Goal: Task Accomplishment & Management: Manage account settings

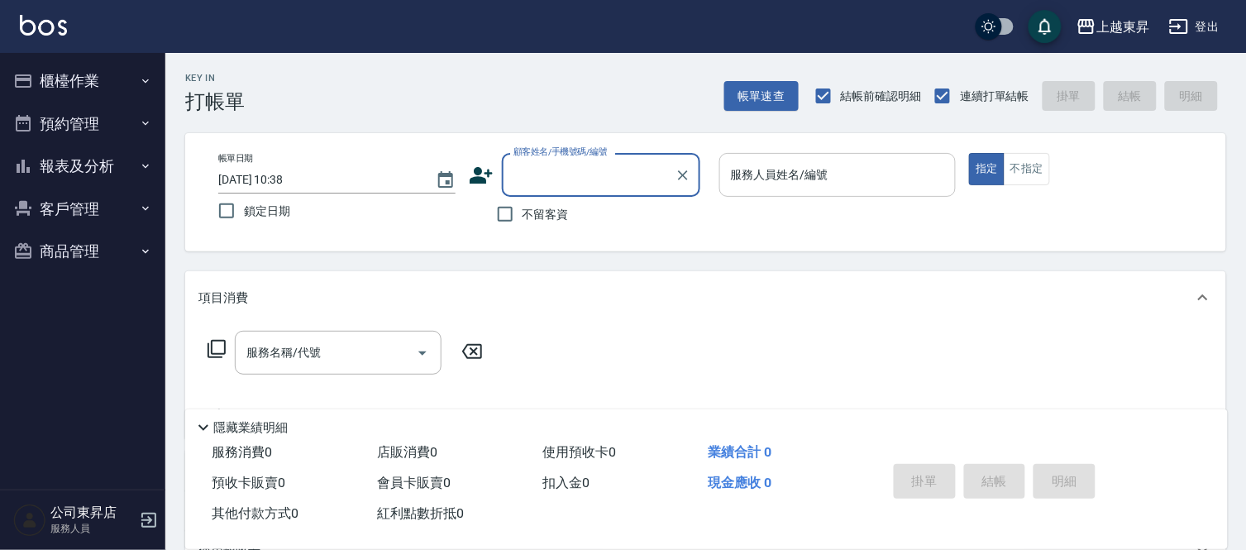
click at [791, 177] on div "服務人員姓名/編號 服務人員姓名/編號" at bounding box center [837, 175] width 237 height 44
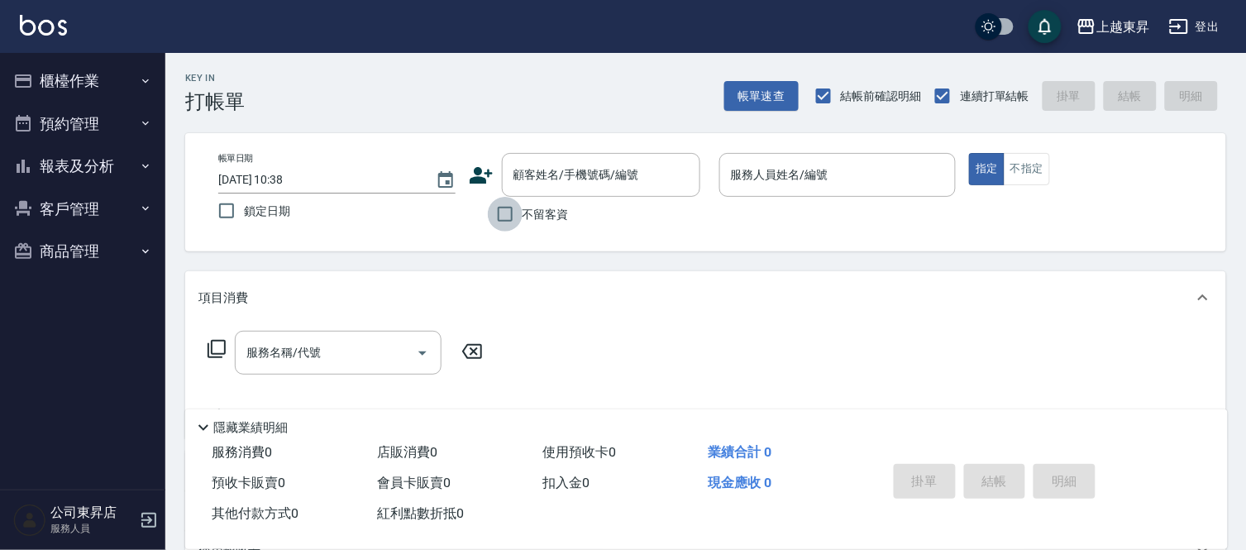
click at [506, 209] on input "不留客資" at bounding box center [505, 214] width 35 height 35
checkbox input "true"
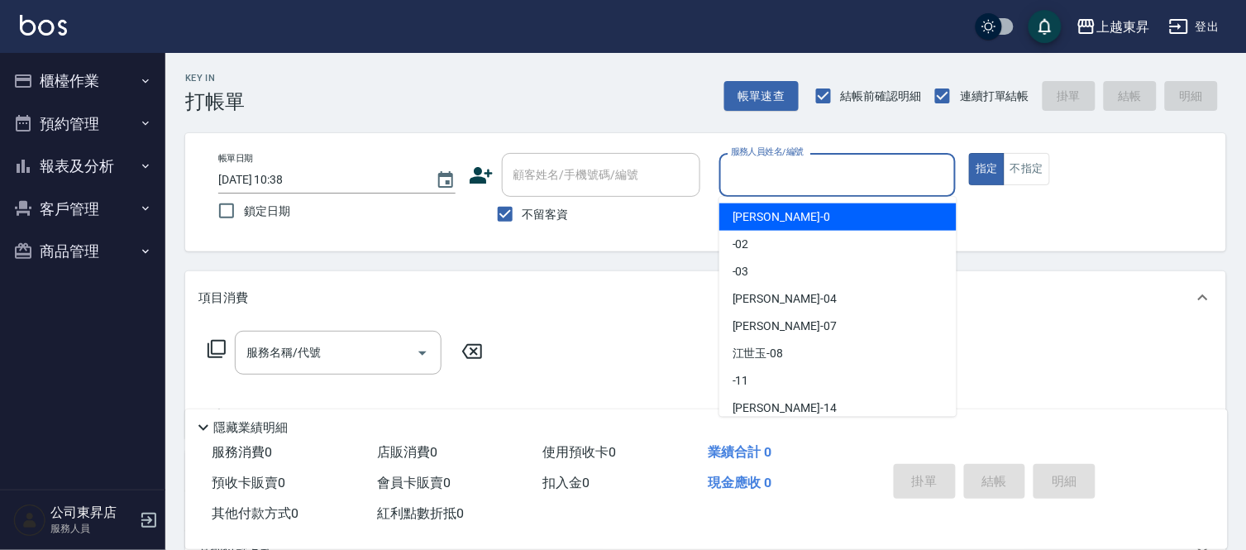
click at [804, 176] on input "服務人員姓名/編號" at bounding box center [838, 174] width 222 height 29
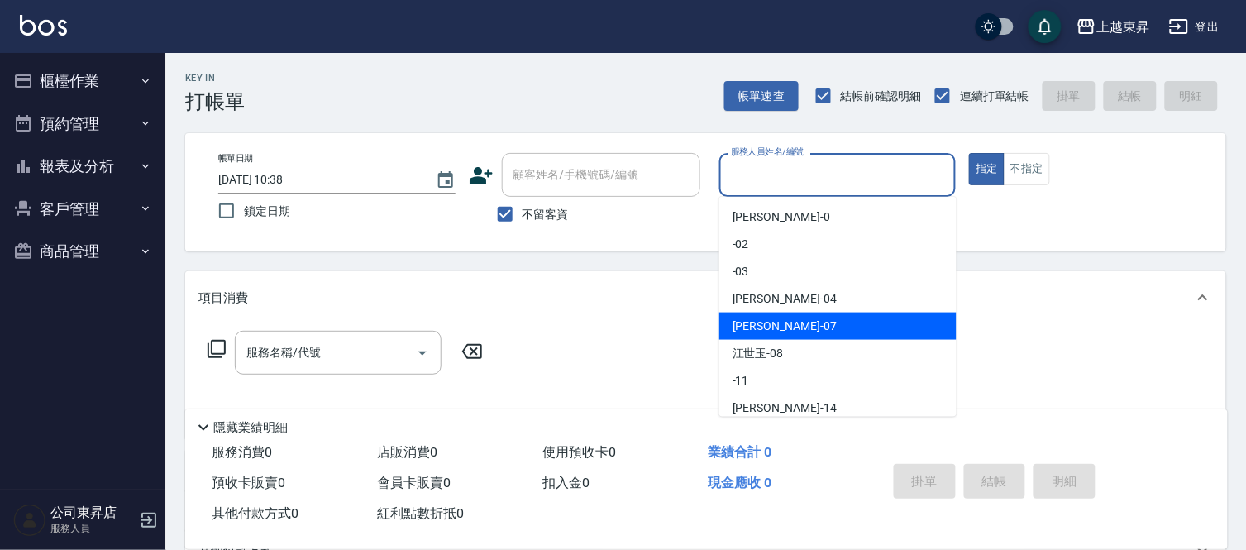
click at [740, 317] on span "[PERSON_NAME] -07" at bounding box center [784, 325] width 104 height 17
type input "[PERSON_NAME]-07"
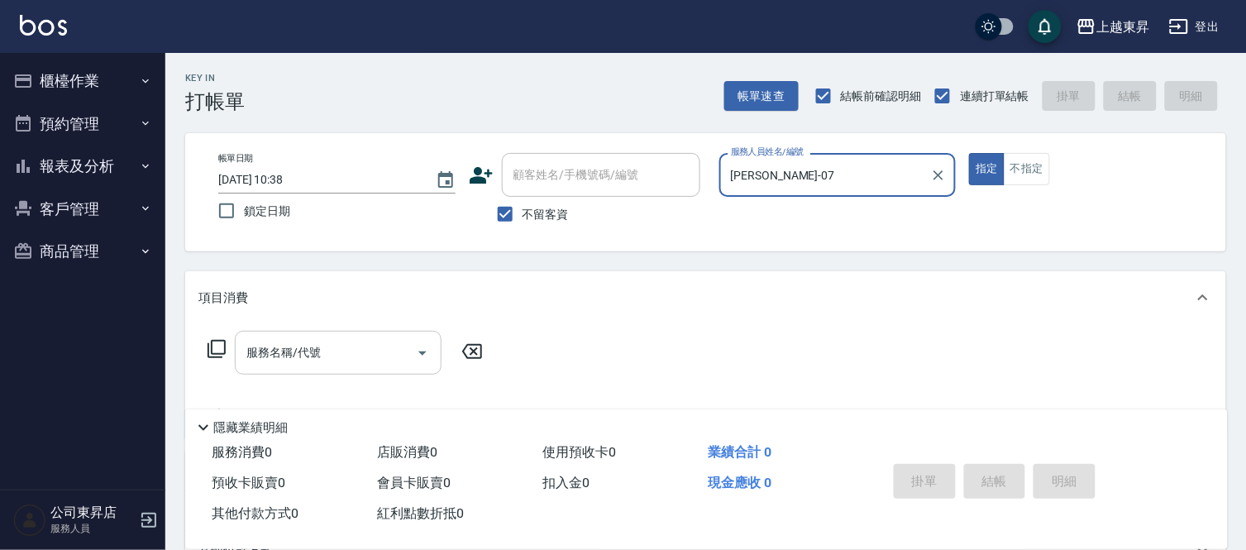
click at [324, 351] on input "服務名稱/代號" at bounding box center [325, 352] width 167 height 29
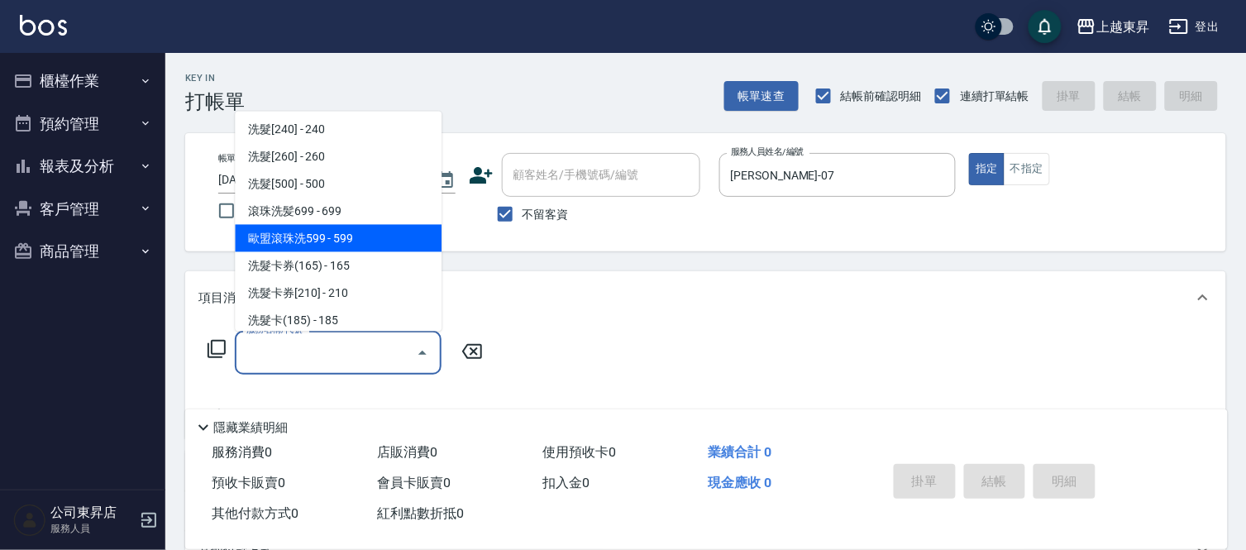
scroll to position [367, 0]
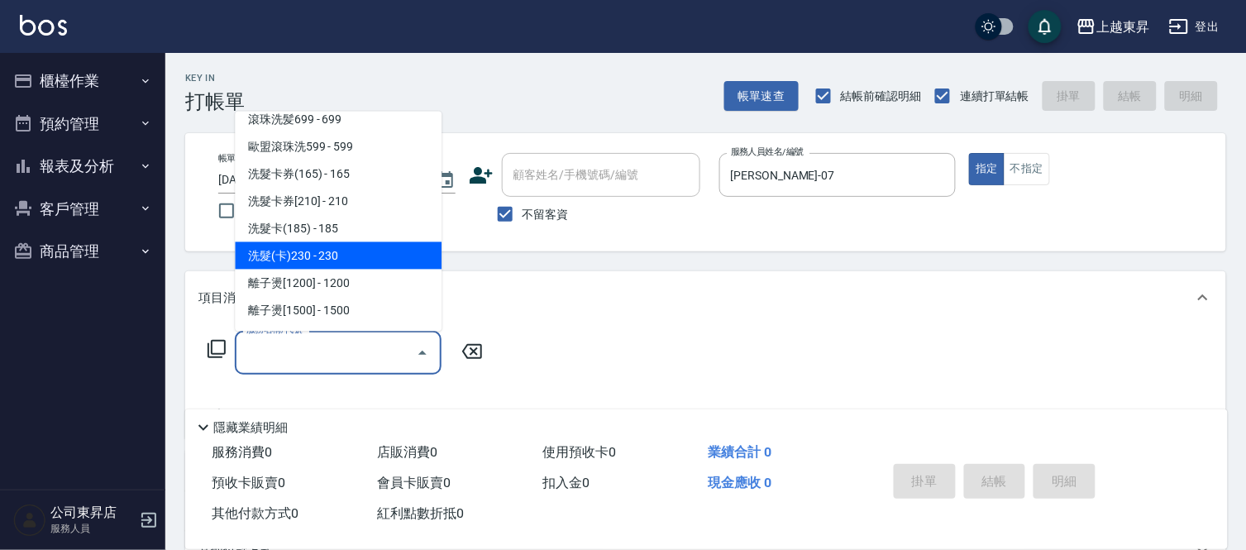
click at [343, 251] on span "洗髮(卡)230 - 230" at bounding box center [338, 255] width 207 height 27
type input "洗髮(卡)230(224)"
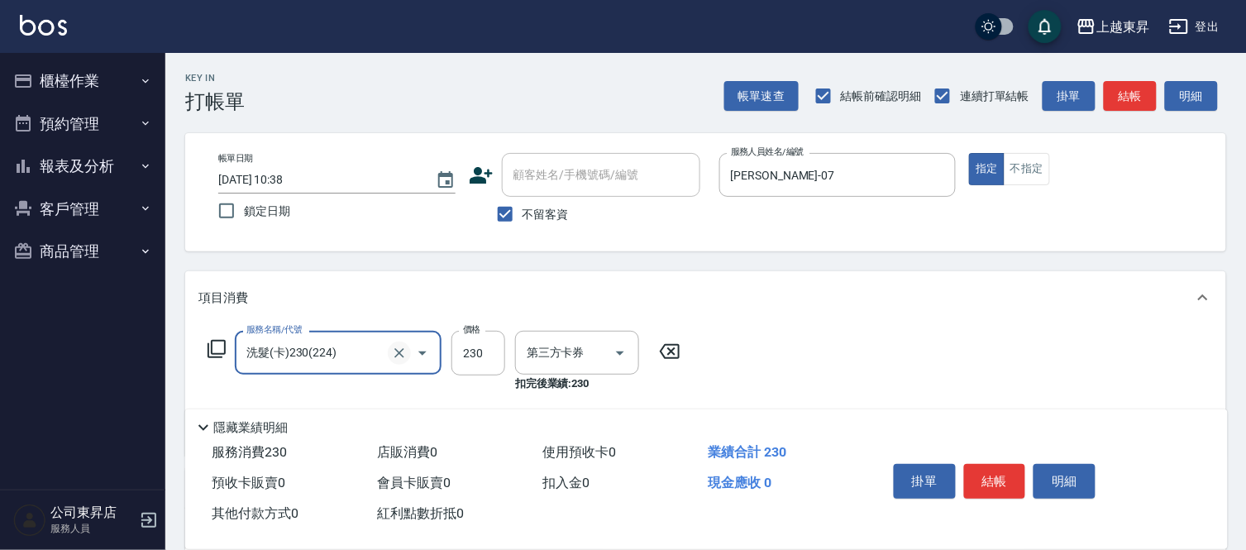
type input "舊有卡券"
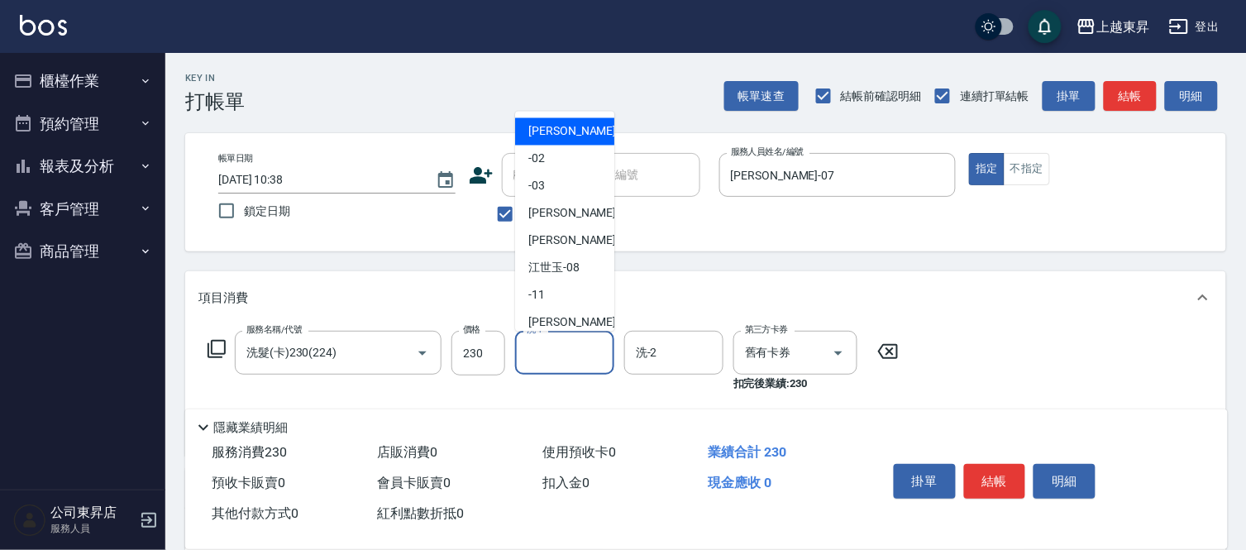
click at [541, 359] on input "洗-1" at bounding box center [564, 352] width 84 height 29
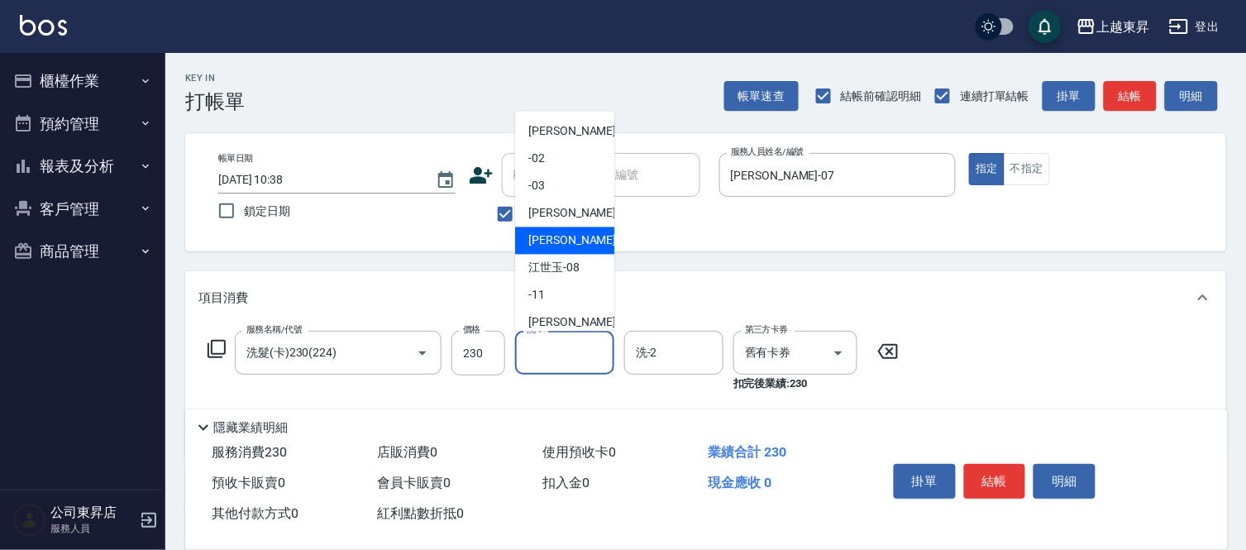
drag, startPoint x: 552, startPoint y: 237, endPoint x: 556, endPoint y: 303, distance: 65.4
click at [552, 240] on span "[PERSON_NAME] -07" at bounding box center [580, 240] width 104 height 17
type input "[PERSON_NAME]-07"
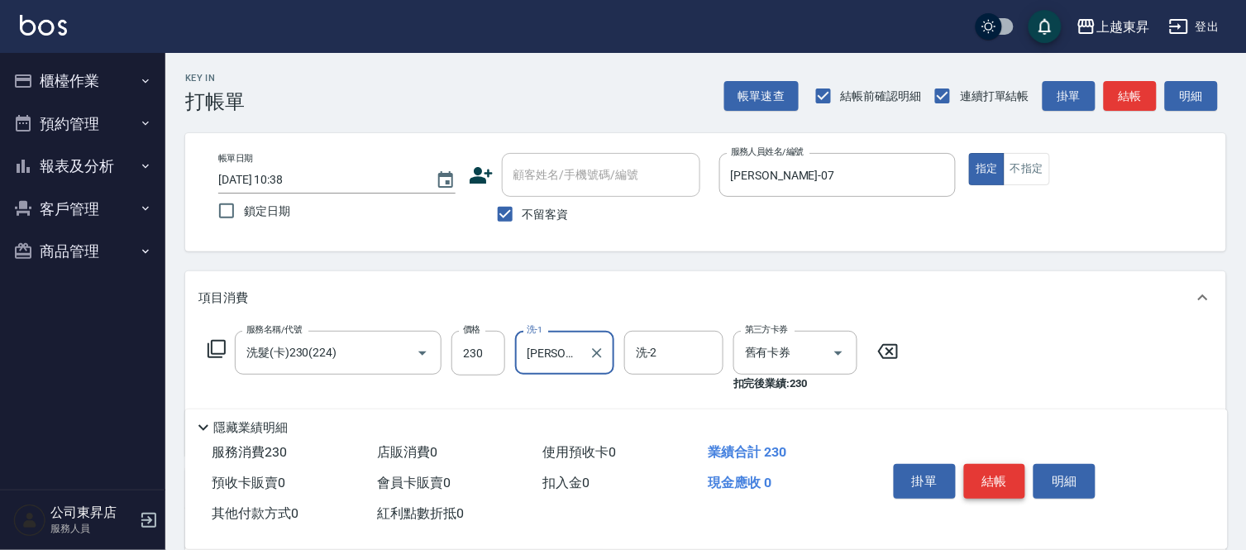
click at [990, 481] on button "結帳" at bounding box center [995, 481] width 62 height 35
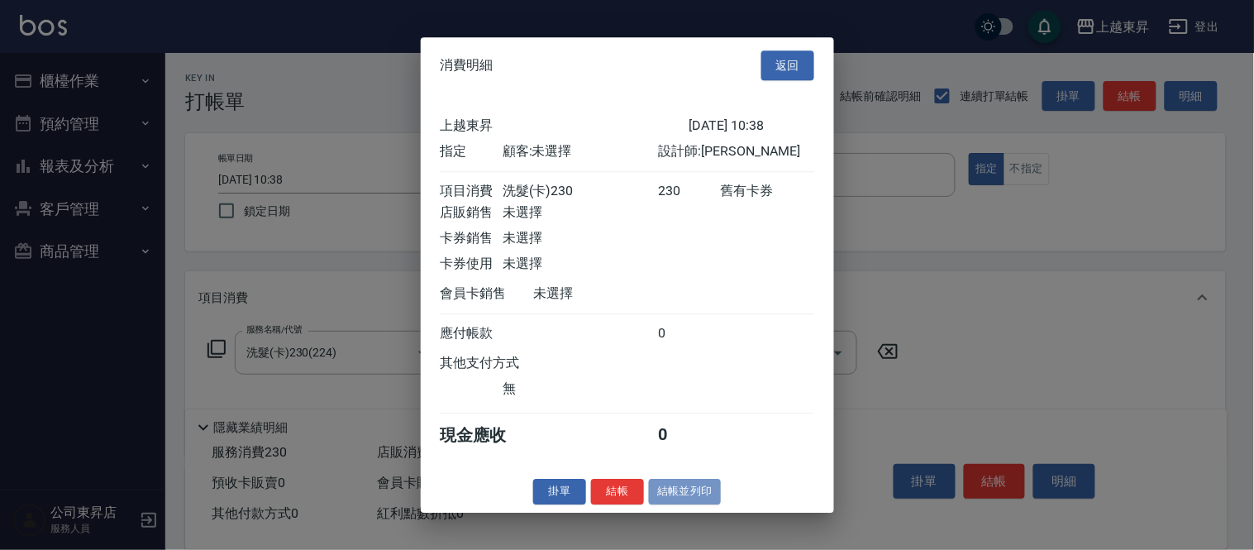
click at [682, 494] on button "結帳並列印" at bounding box center [685, 492] width 72 height 26
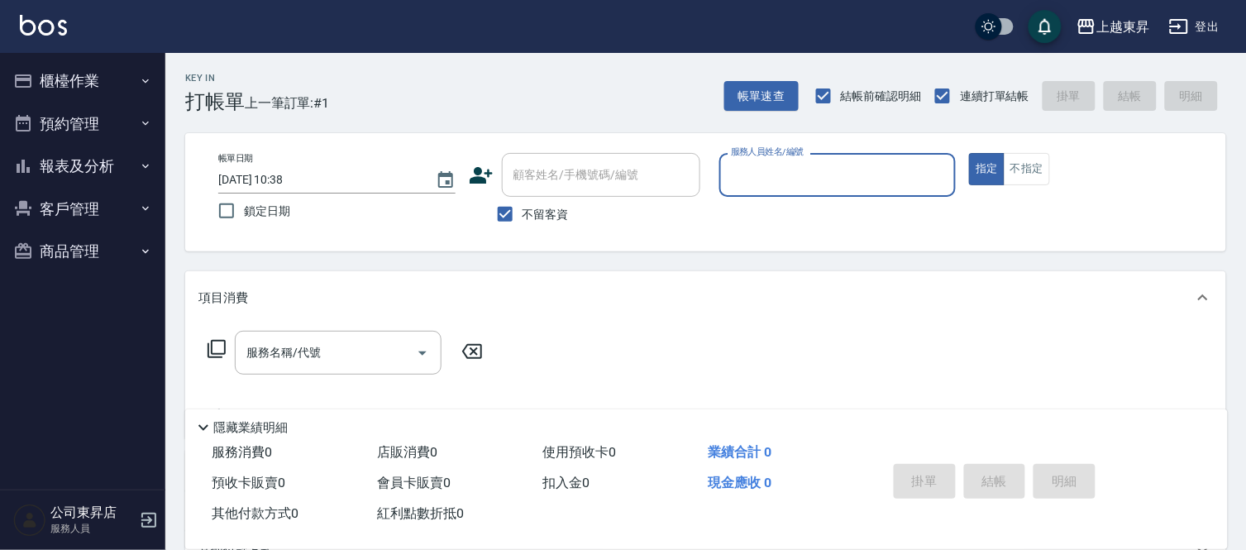
click at [779, 175] on input "服務人員姓名/編號" at bounding box center [838, 174] width 222 height 29
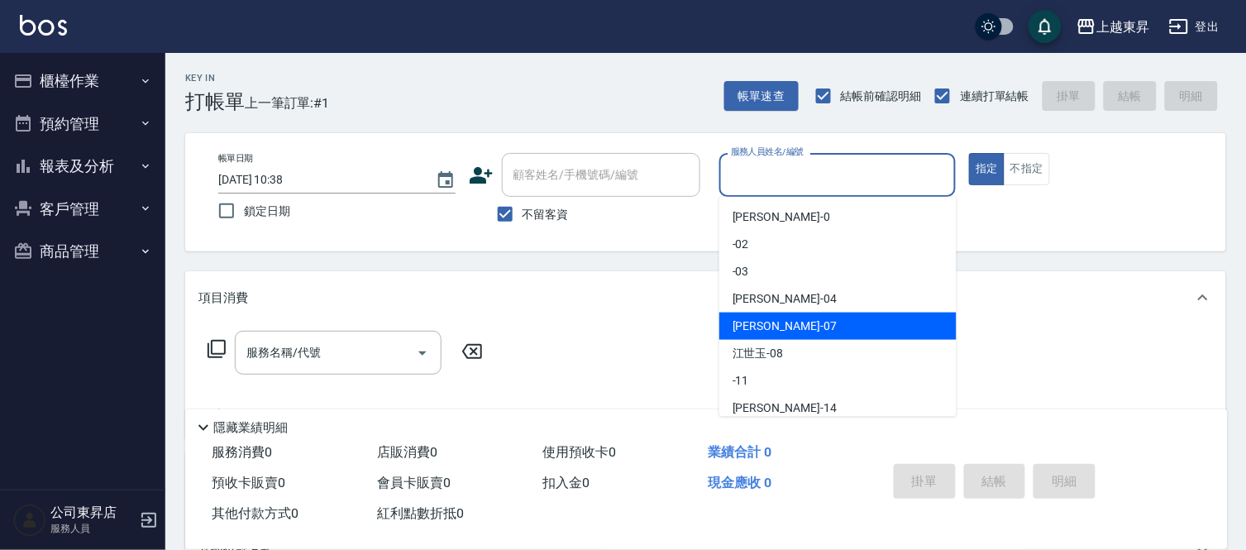
click at [758, 325] on span "[PERSON_NAME] -07" at bounding box center [784, 325] width 104 height 17
type input "[PERSON_NAME]-07"
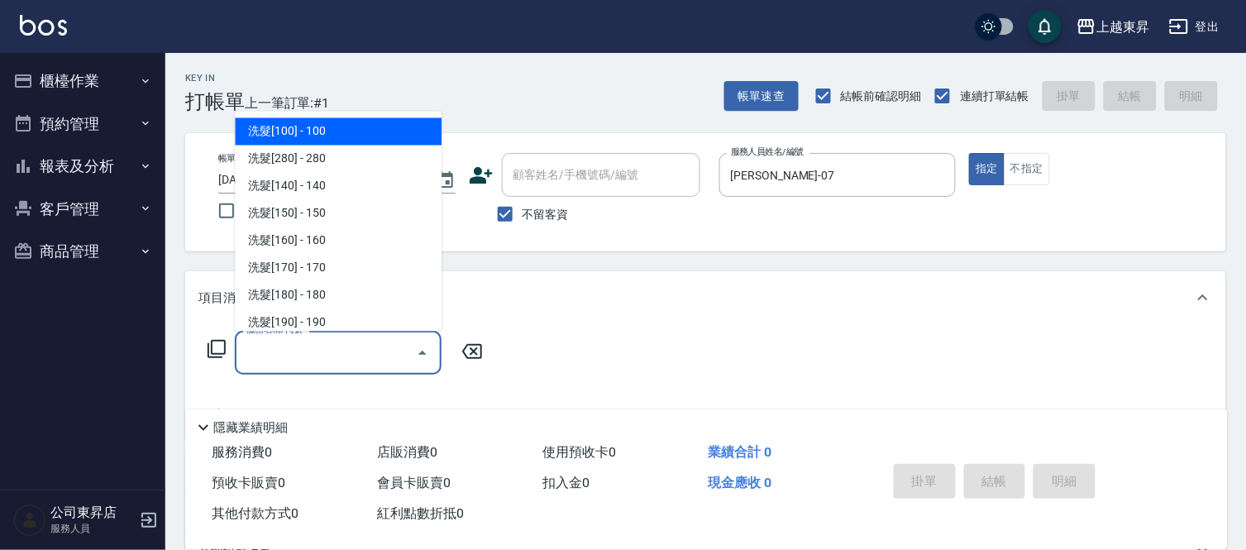
click at [334, 347] on input "服務名稱/代號" at bounding box center [325, 352] width 167 height 29
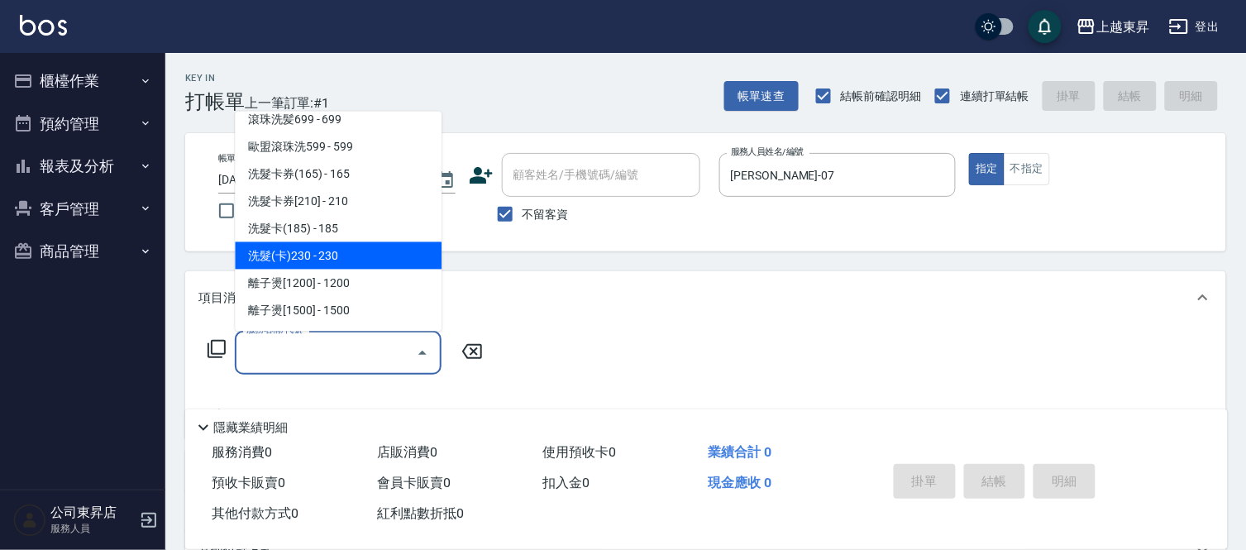
click at [348, 248] on span "洗髮(卡)230 - 230" at bounding box center [338, 255] width 207 height 27
type input "洗髮(卡)230(224)"
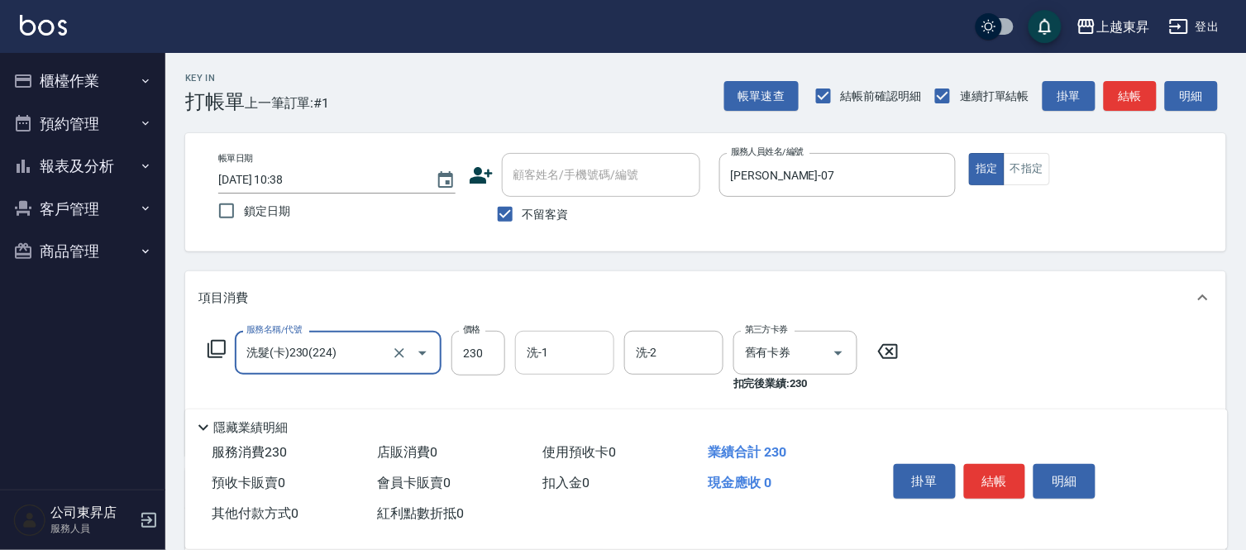
click at [560, 351] on input "洗-1" at bounding box center [564, 352] width 84 height 29
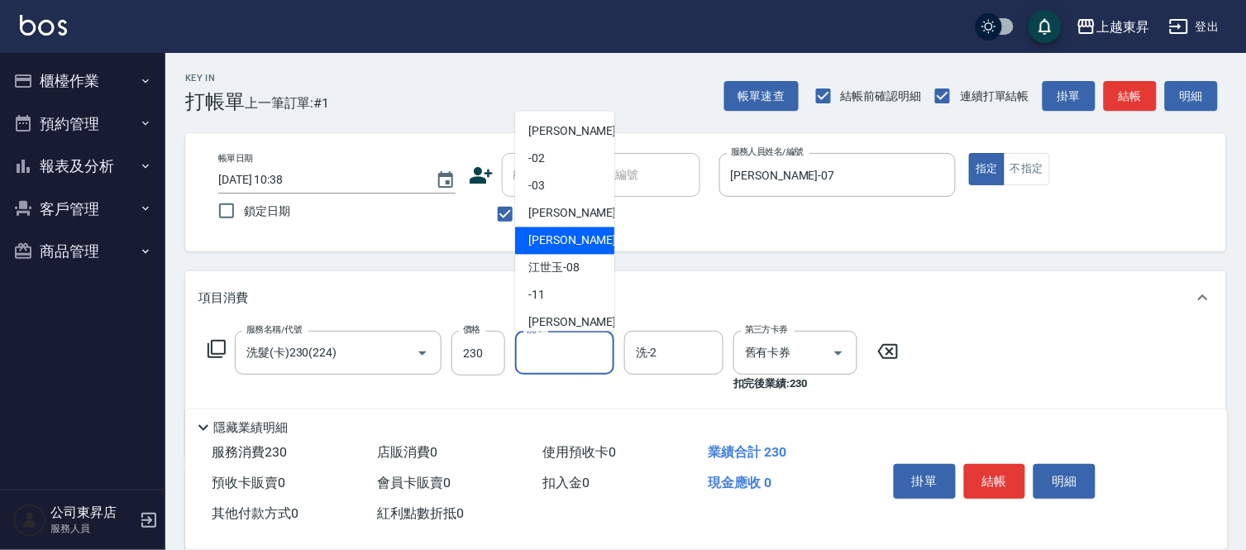
click at [557, 241] on span "[PERSON_NAME] -07" at bounding box center [580, 240] width 104 height 17
type input "[PERSON_NAME]-07"
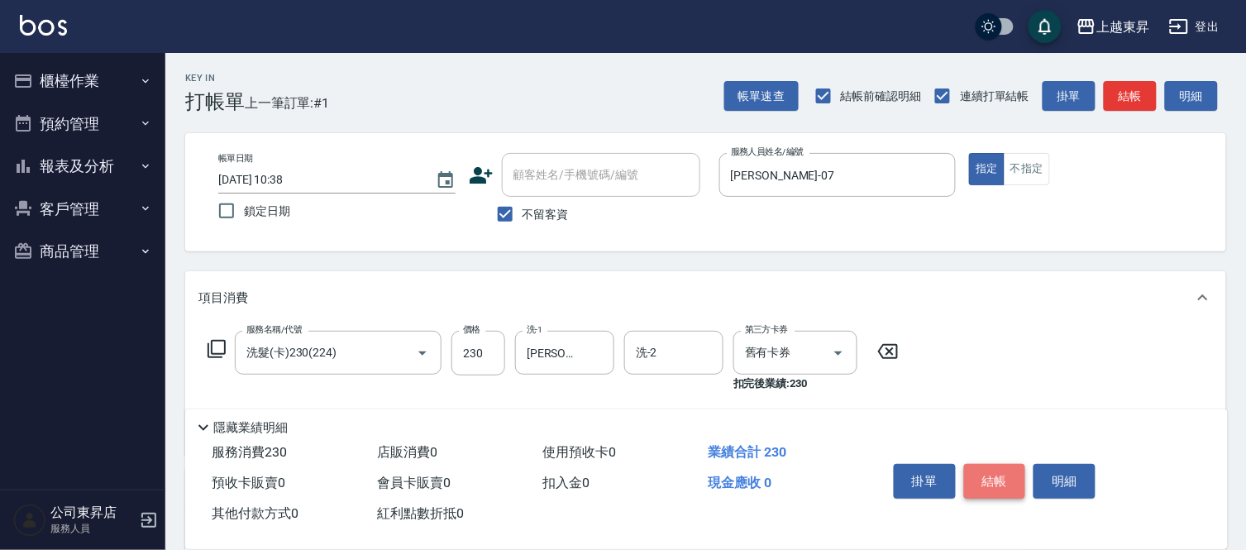
click at [992, 471] on button "結帳" at bounding box center [995, 481] width 62 height 35
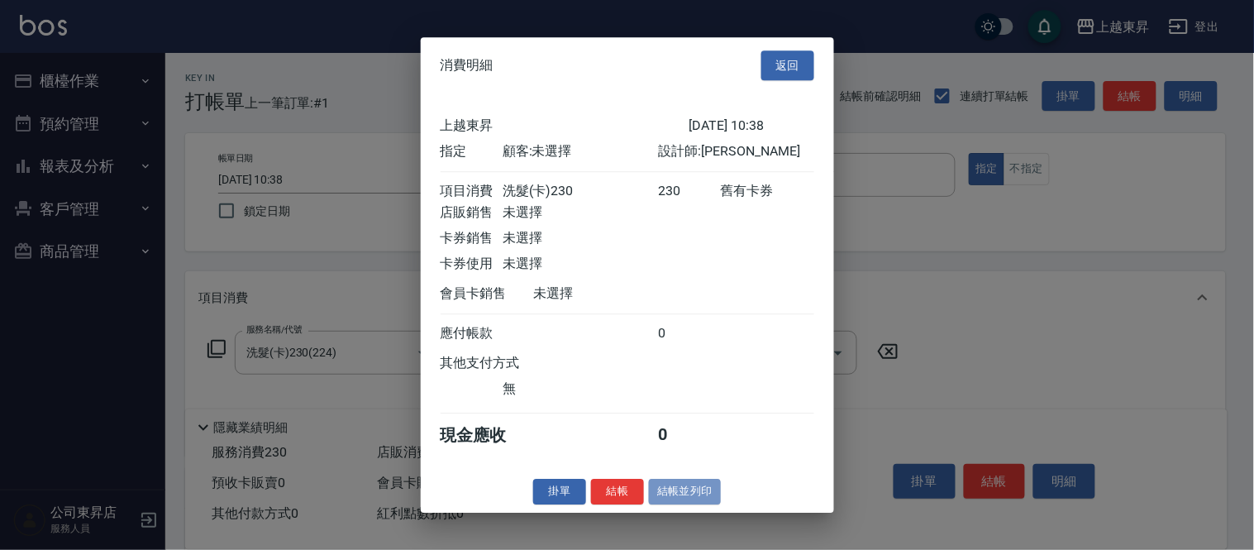
click at [692, 496] on button "結帳並列印" at bounding box center [685, 492] width 72 height 26
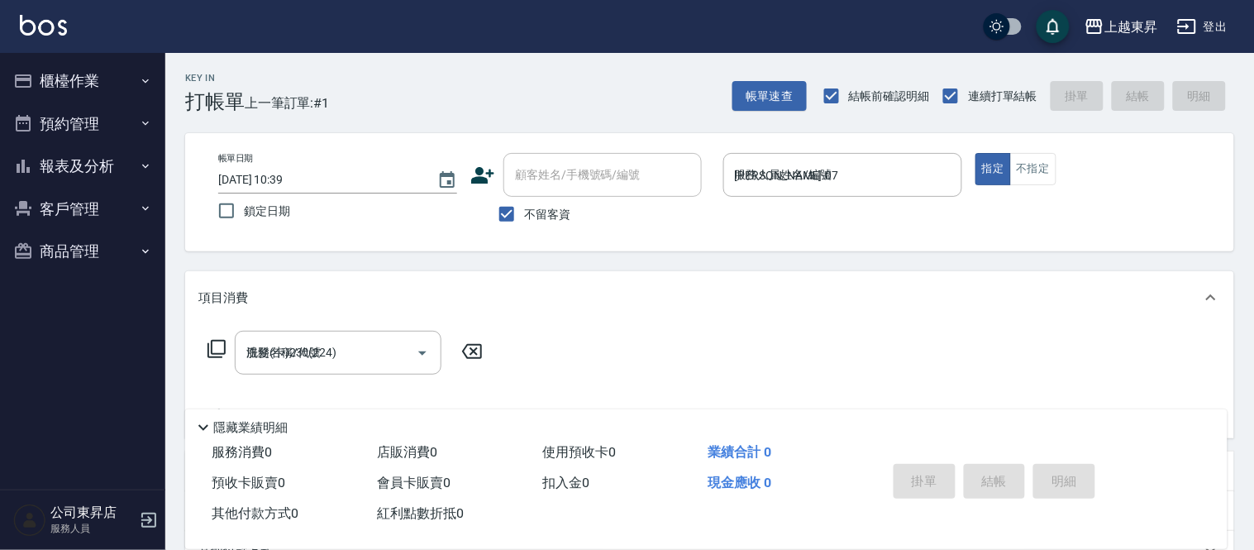
type input "[DATE] 10:39"
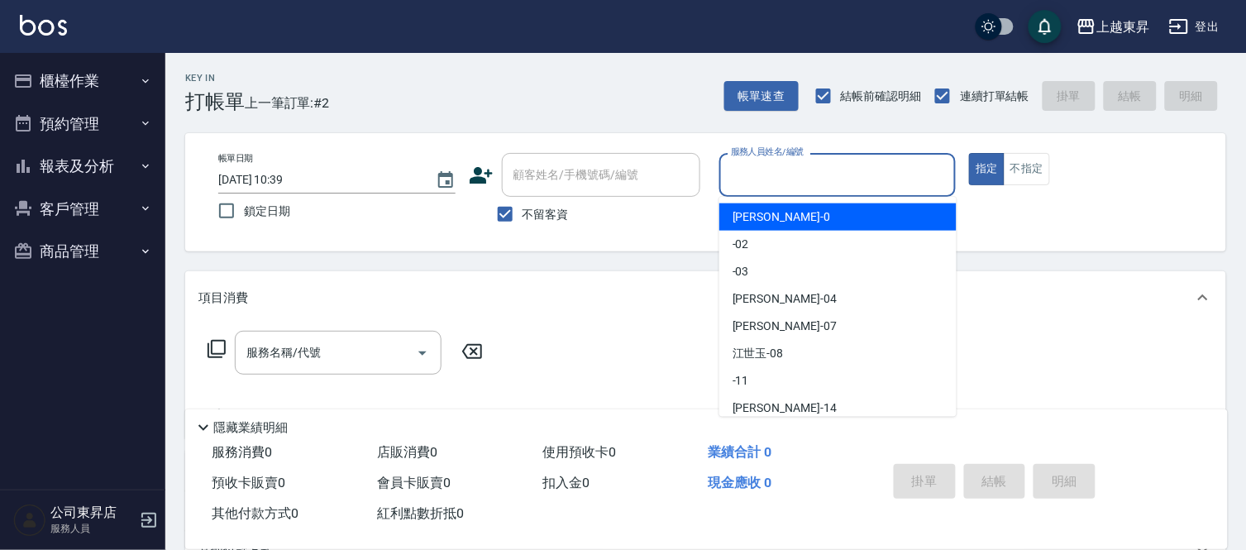
click at [750, 174] on input "服務人員姓名/編號" at bounding box center [838, 174] width 222 height 29
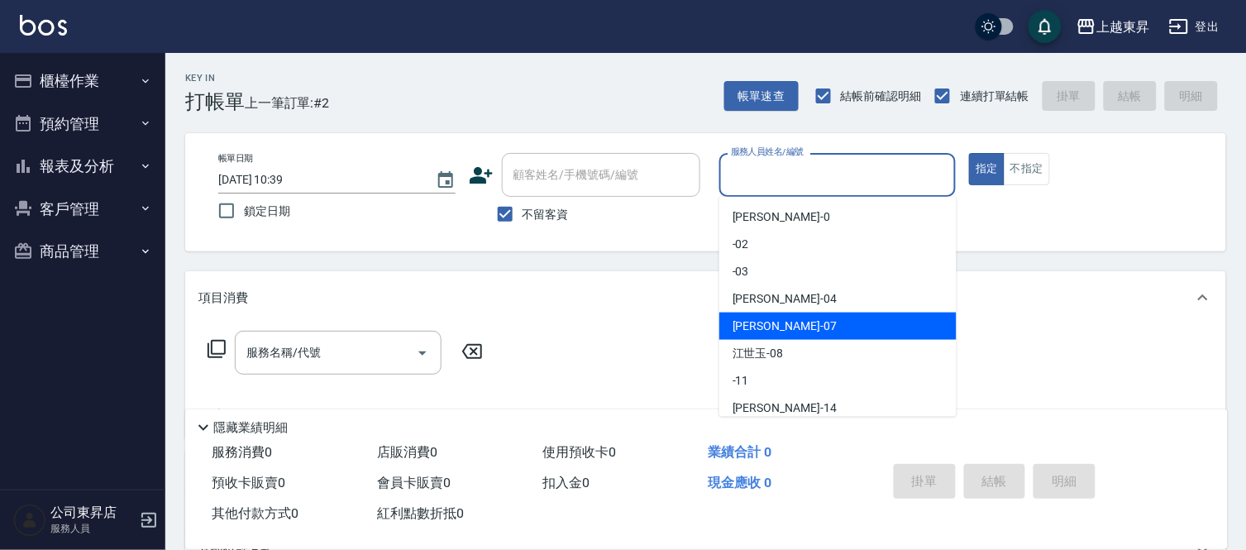
click at [770, 326] on span "[PERSON_NAME] -07" at bounding box center [784, 325] width 104 height 17
type input "[PERSON_NAME]-07"
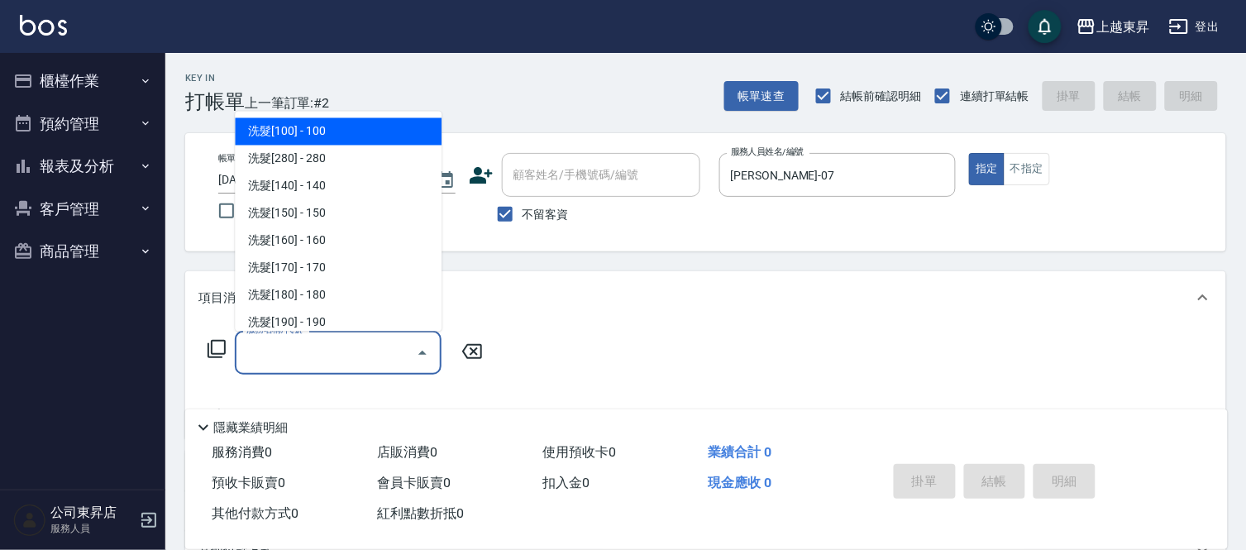
click at [327, 347] on input "服務名稱/代號" at bounding box center [325, 352] width 167 height 29
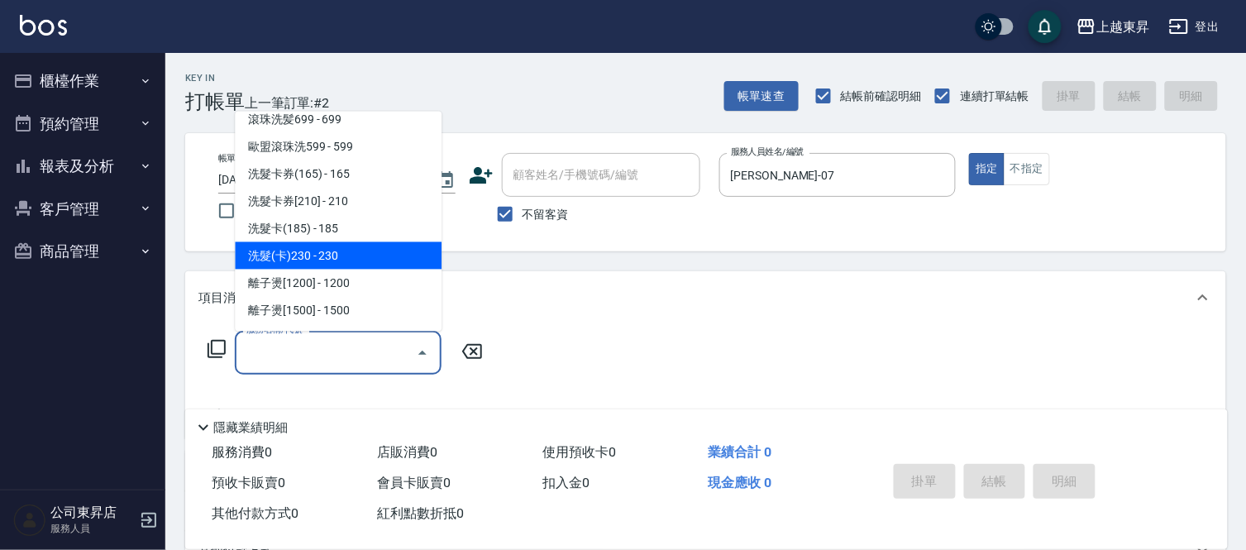
click at [345, 250] on span "洗髮(卡)230 - 230" at bounding box center [338, 255] width 207 height 27
type input "洗髮(卡)230(224)"
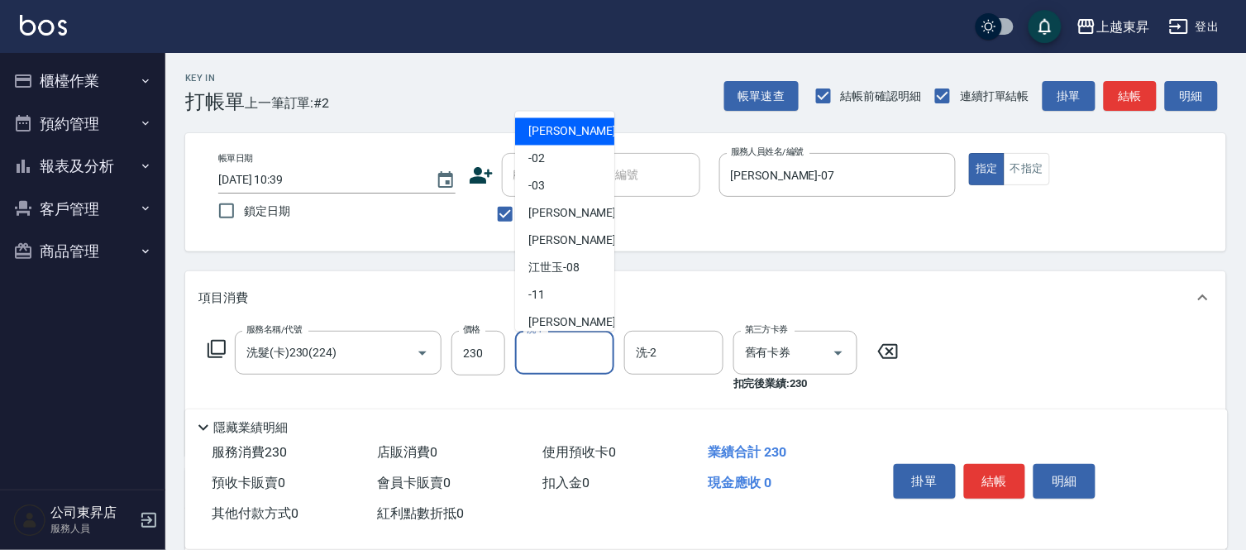
click at [559, 353] on input "洗-1" at bounding box center [564, 352] width 84 height 29
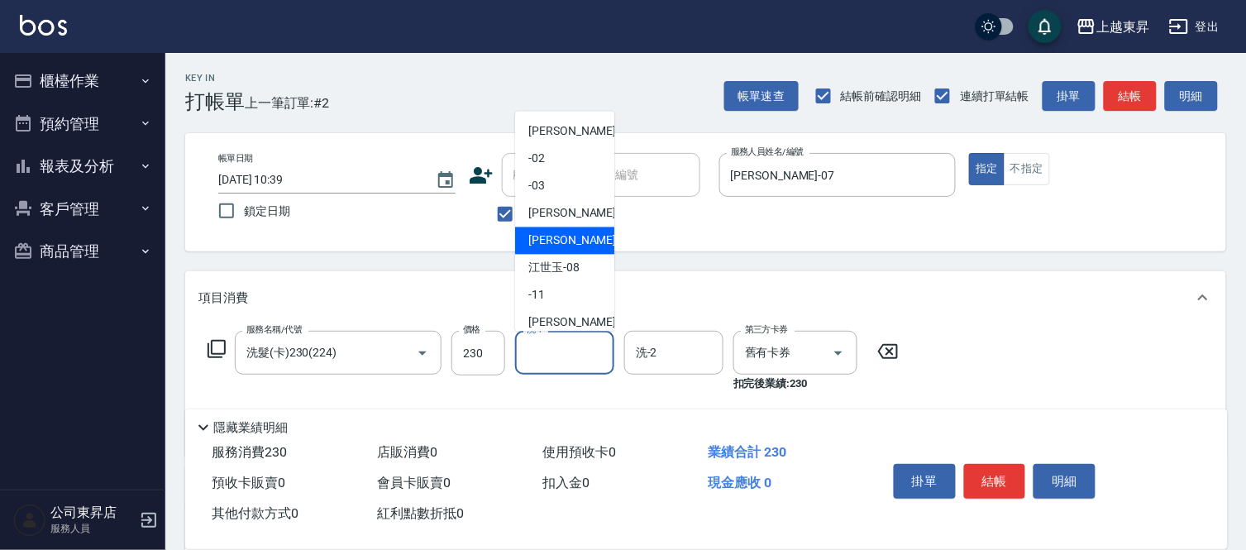
click at [551, 235] on span "[PERSON_NAME] -07" at bounding box center [580, 240] width 104 height 17
type input "[PERSON_NAME]-07"
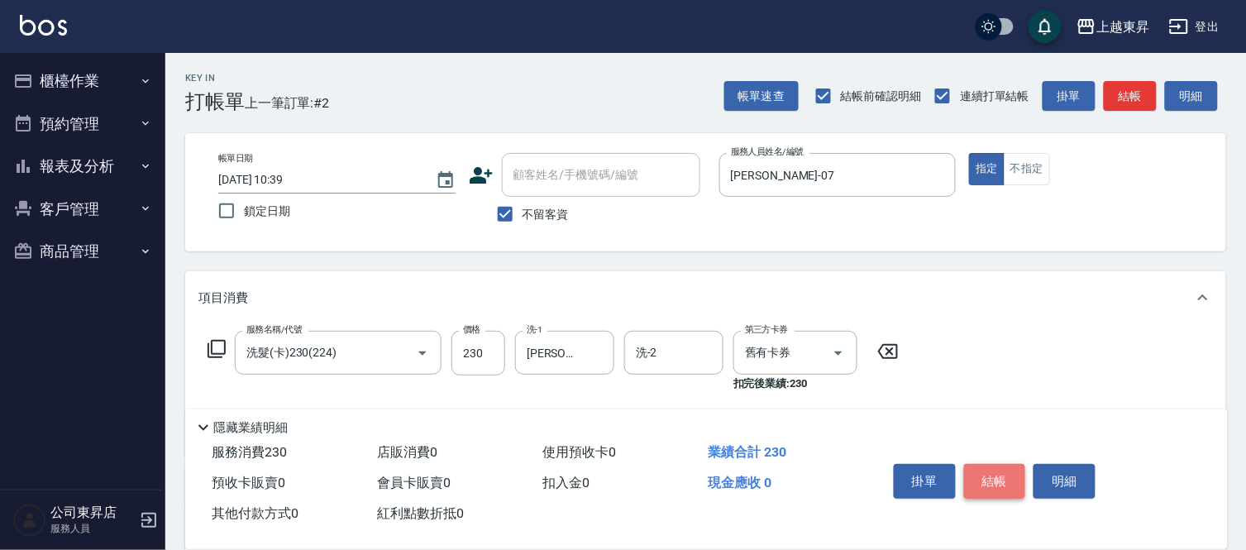
click at [985, 478] on button "結帳" at bounding box center [995, 481] width 62 height 35
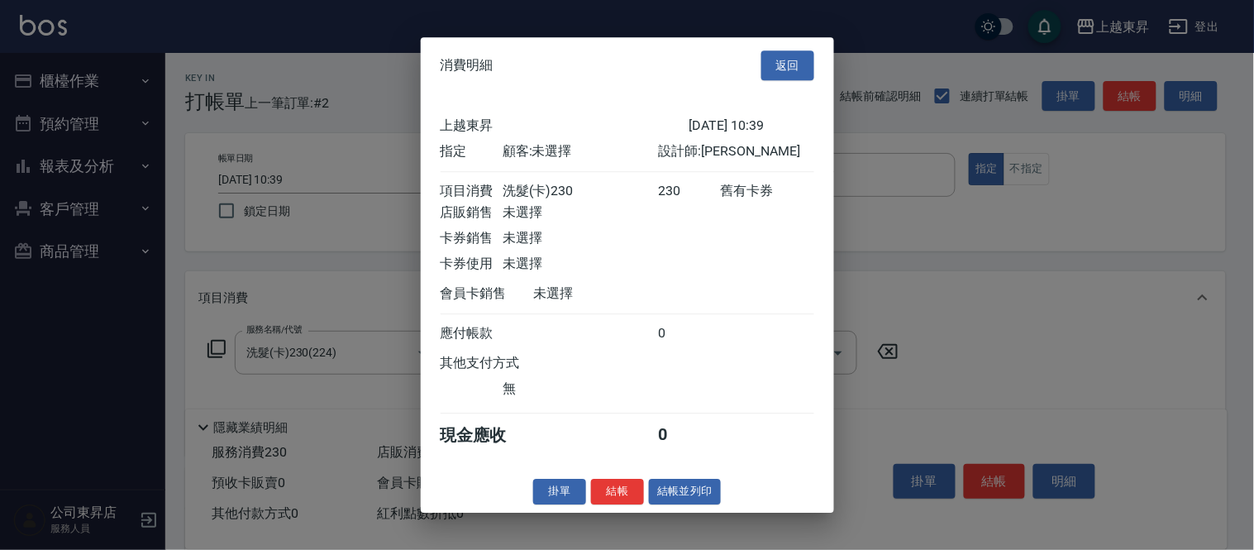
click at [706, 501] on button "結帳並列印" at bounding box center [685, 492] width 72 height 26
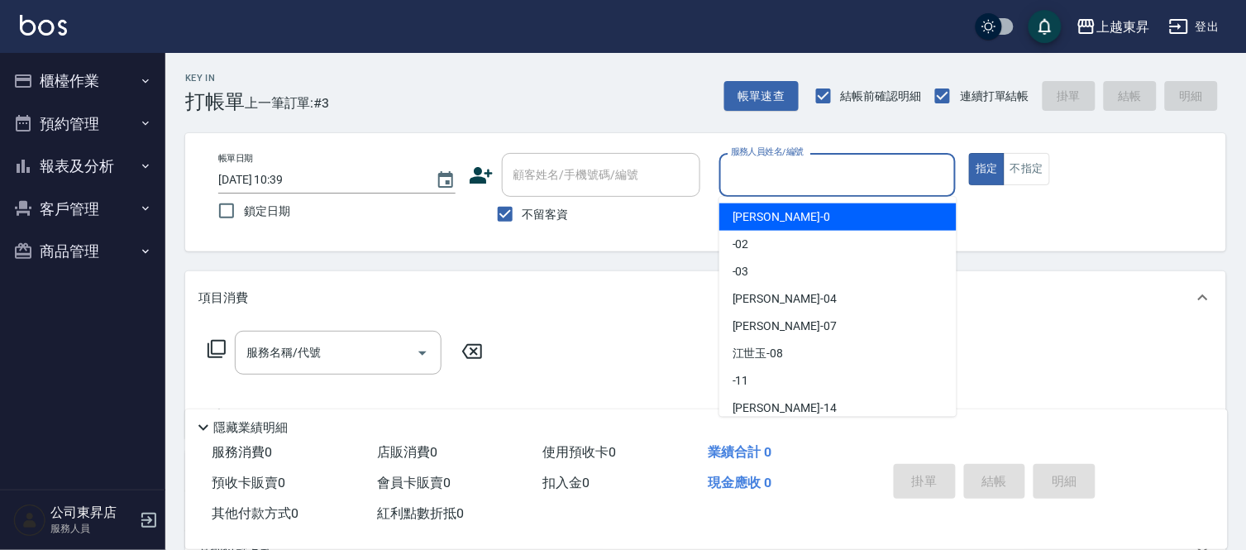
click at [808, 178] on input "服務人員姓名/編號" at bounding box center [838, 174] width 222 height 29
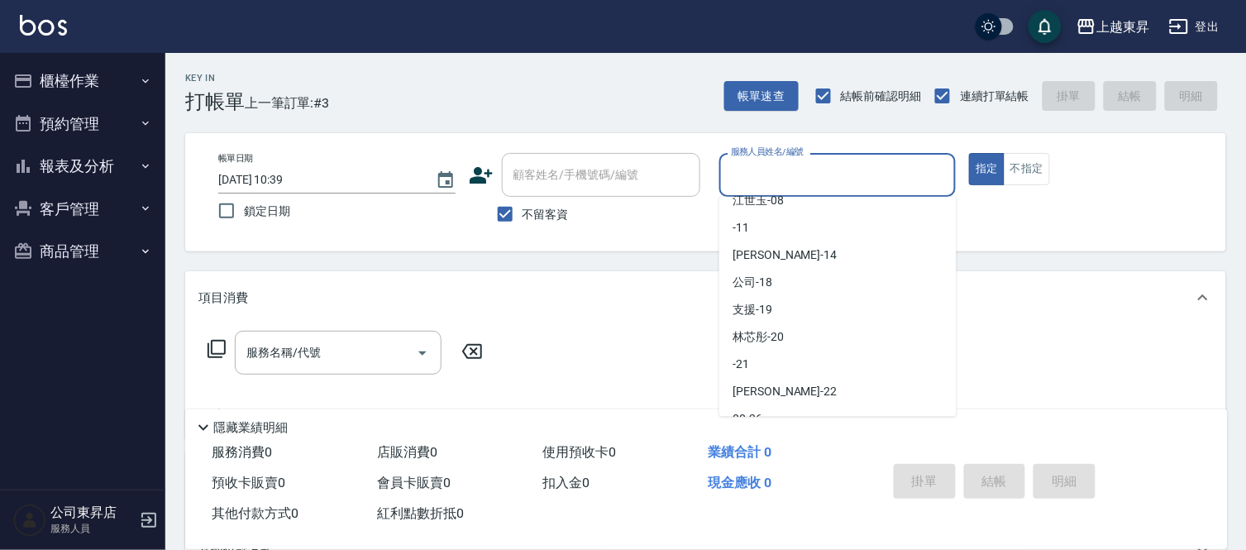
scroll to position [184, 0]
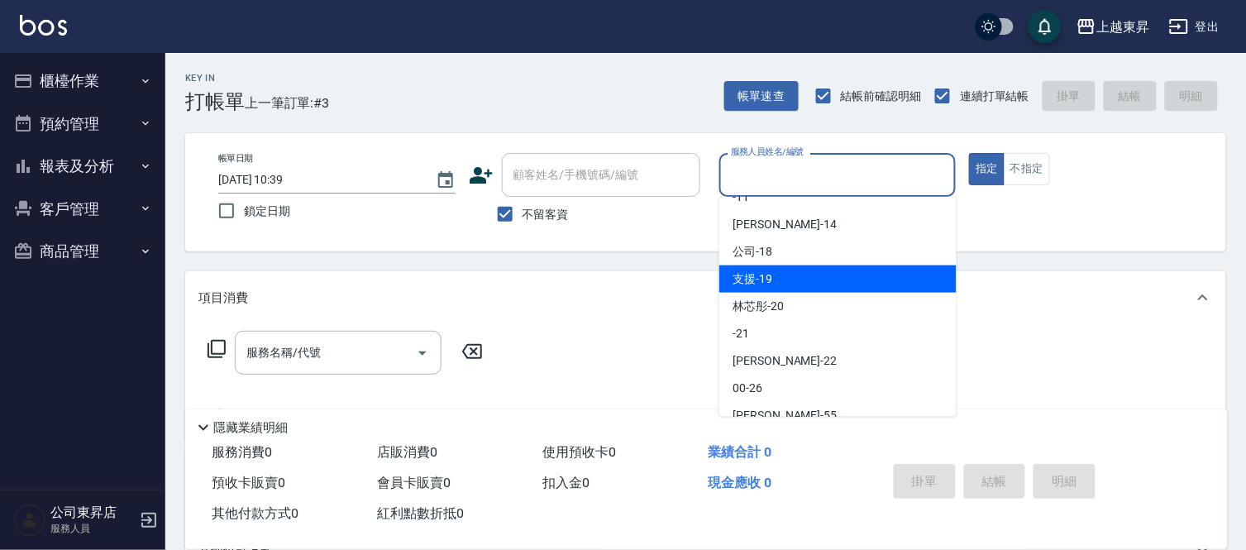
click at [795, 269] on div "支援 -19" at bounding box center [837, 278] width 237 height 27
type input "支援-19"
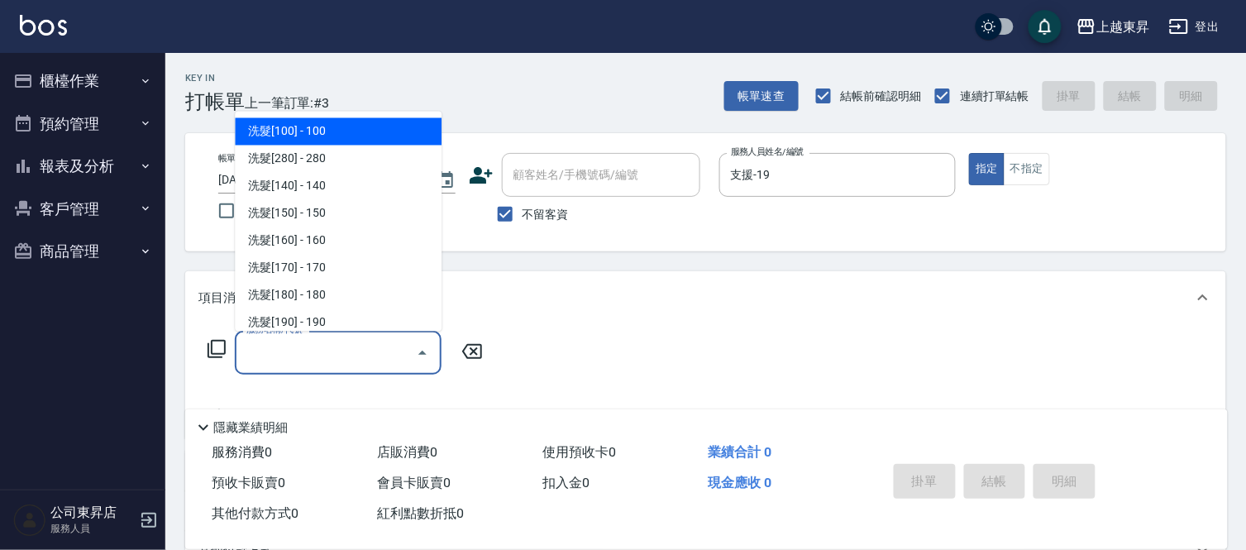
click at [342, 350] on input "服務名稱/代號" at bounding box center [325, 352] width 167 height 29
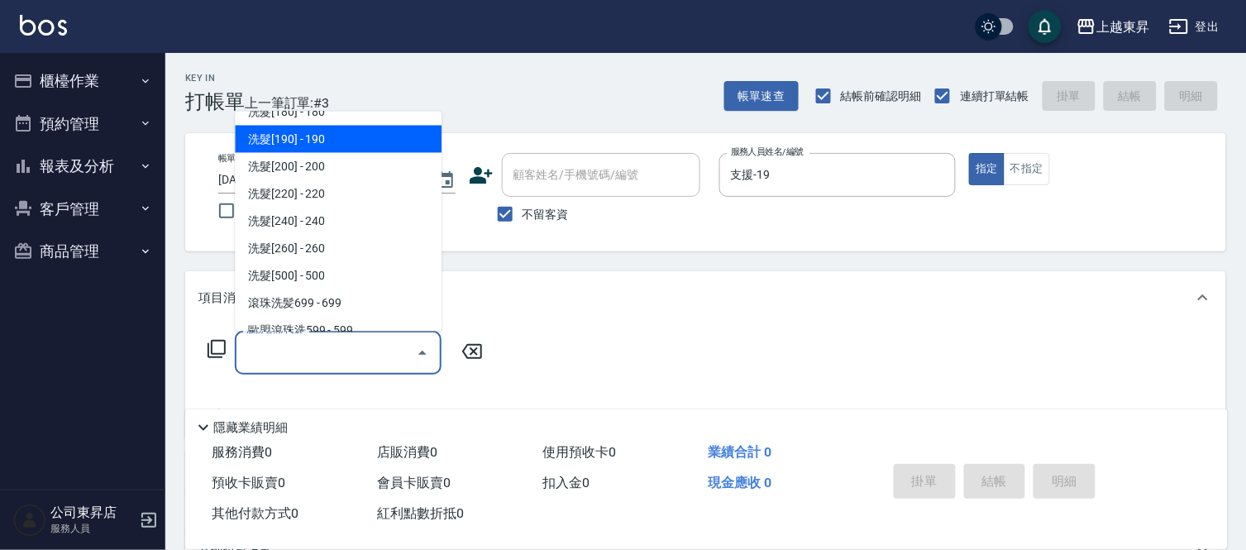
scroll to position [275, 0]
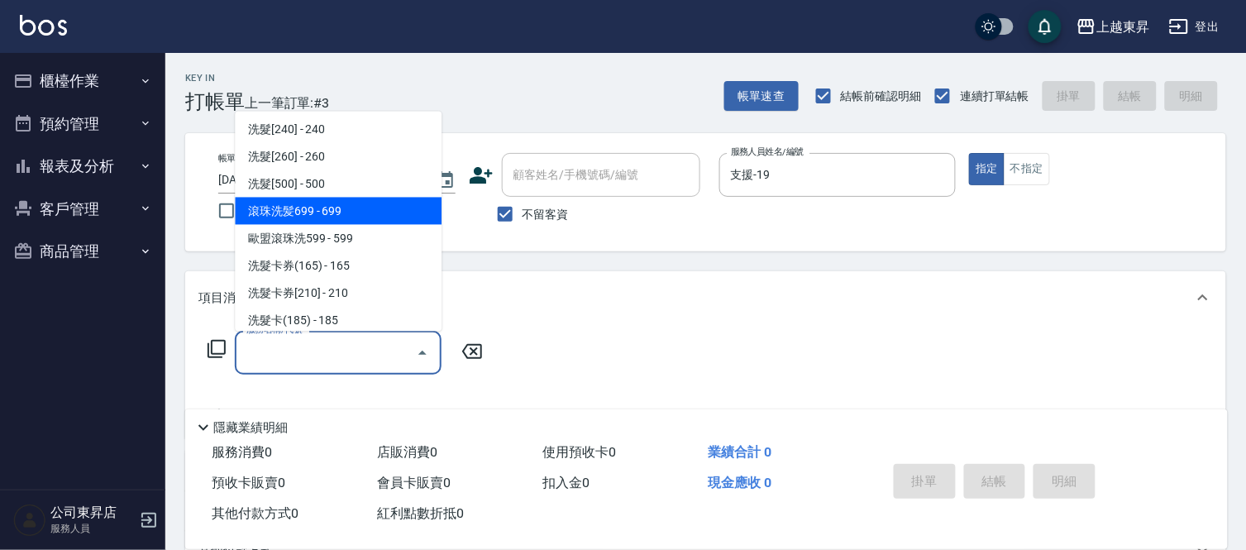
click at [351, 209] on span "滾珠洗髪699 - 699" at bounding box center [338, 211] width 207 height 27
type input "滾珠洗髪699(214)"
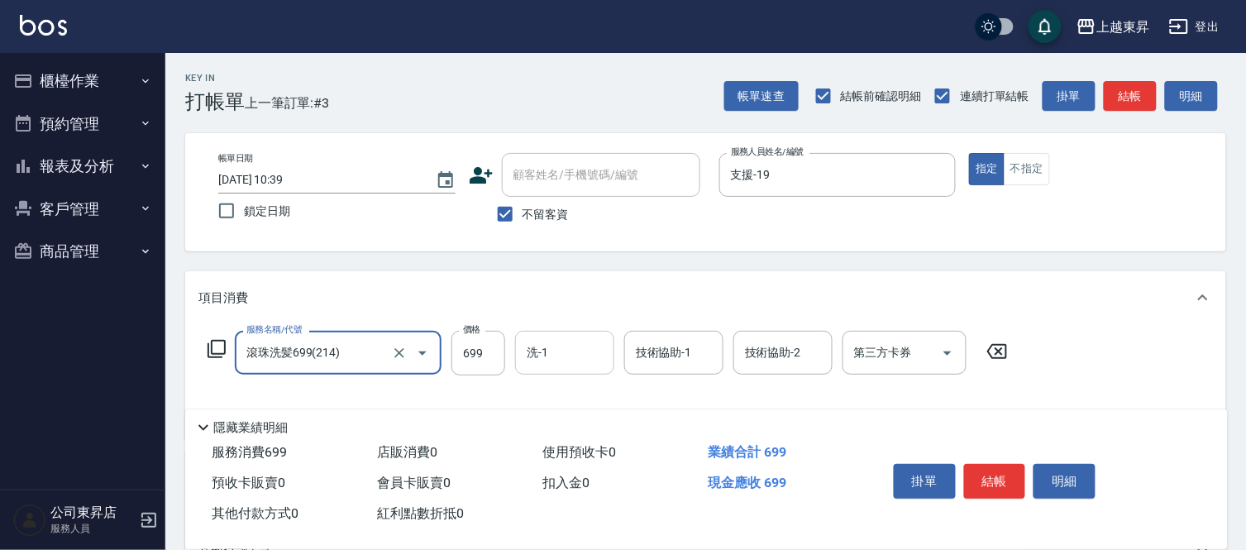
click at [572, 351] on input "洗-1" at bounding box center [564, 352] width 84 height 29
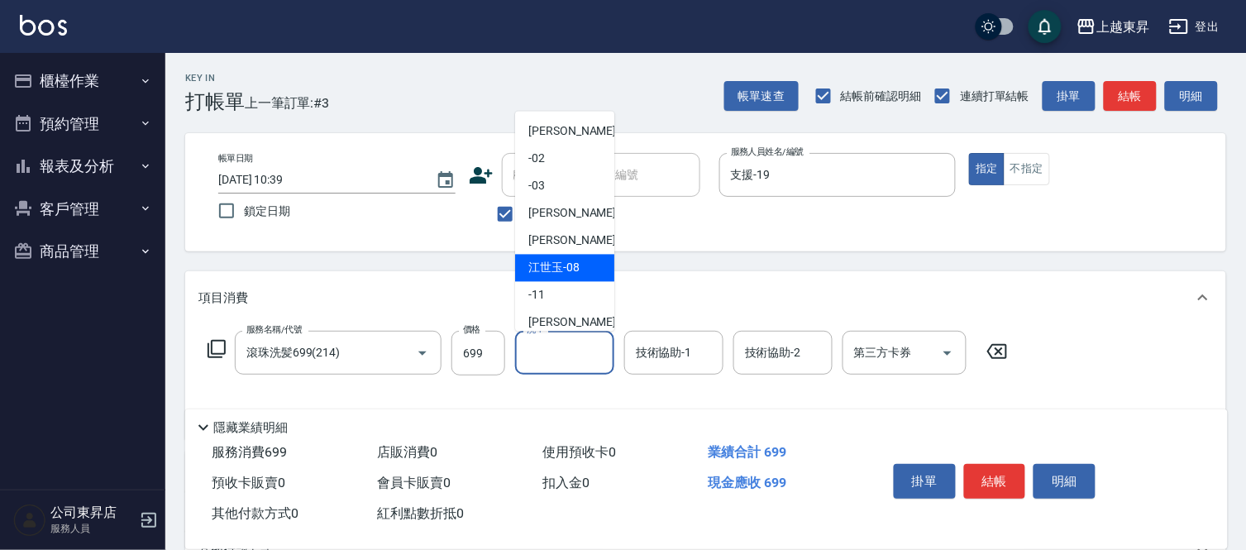
scroll to position [92, 0]
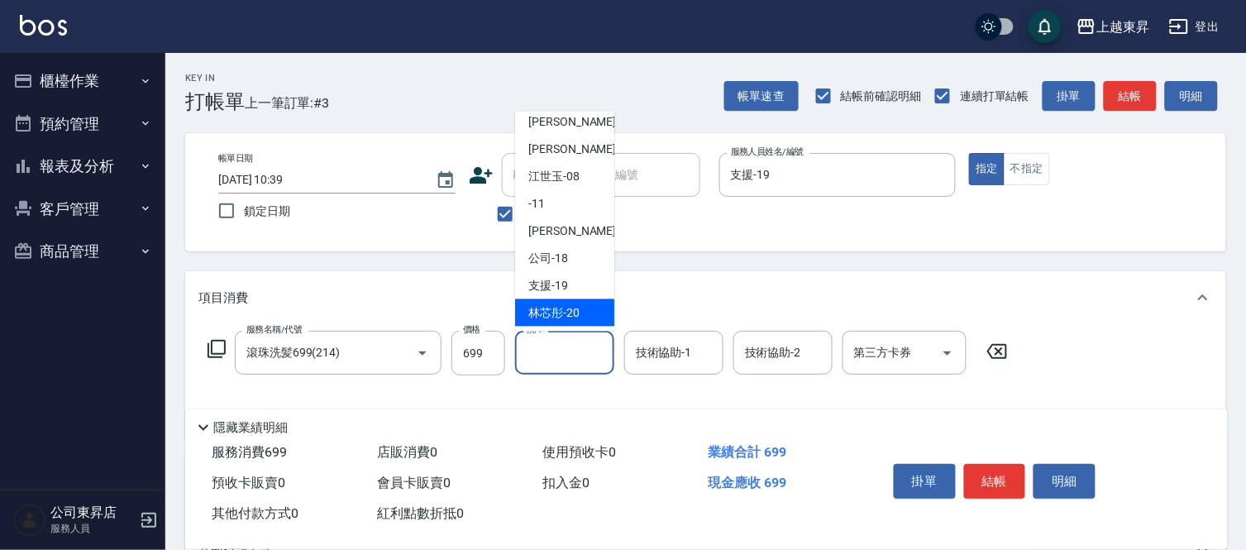
drag, startPoint x: 572, startPoint y: 303, endPoint x: 577, endPoint y: 332, distance: 30.2
click at [572, 304] on span "林芯彤 -20" at bounding box center [553, 312] width 51 height 17
type input "林芯彤-20"
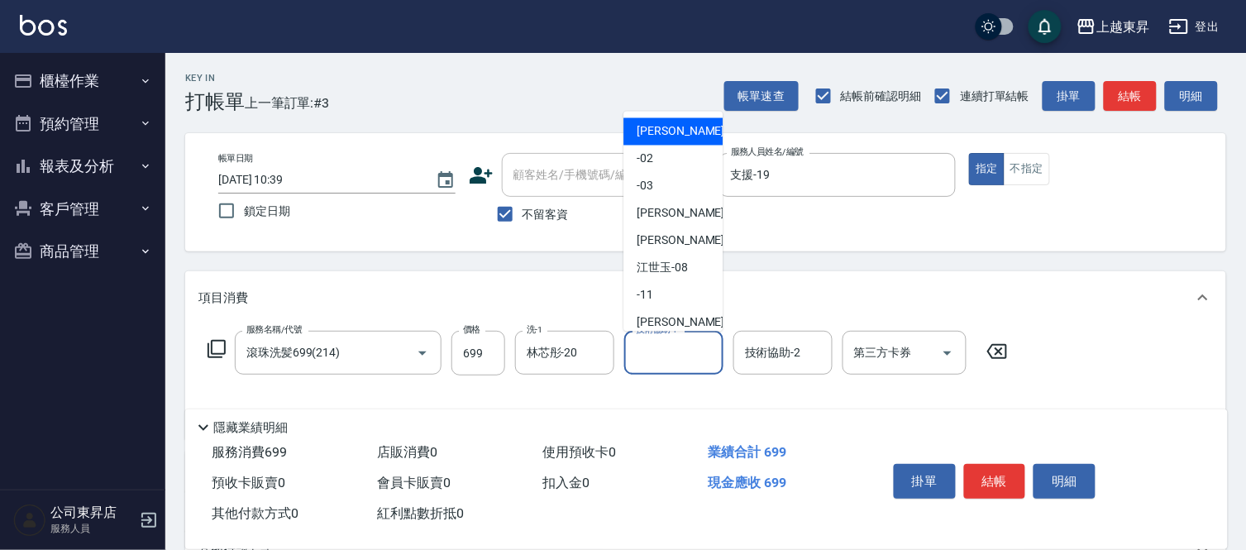
click at [673, 349] on input "技術協助-1" at bounding box center [674, 352] width 84 height 29
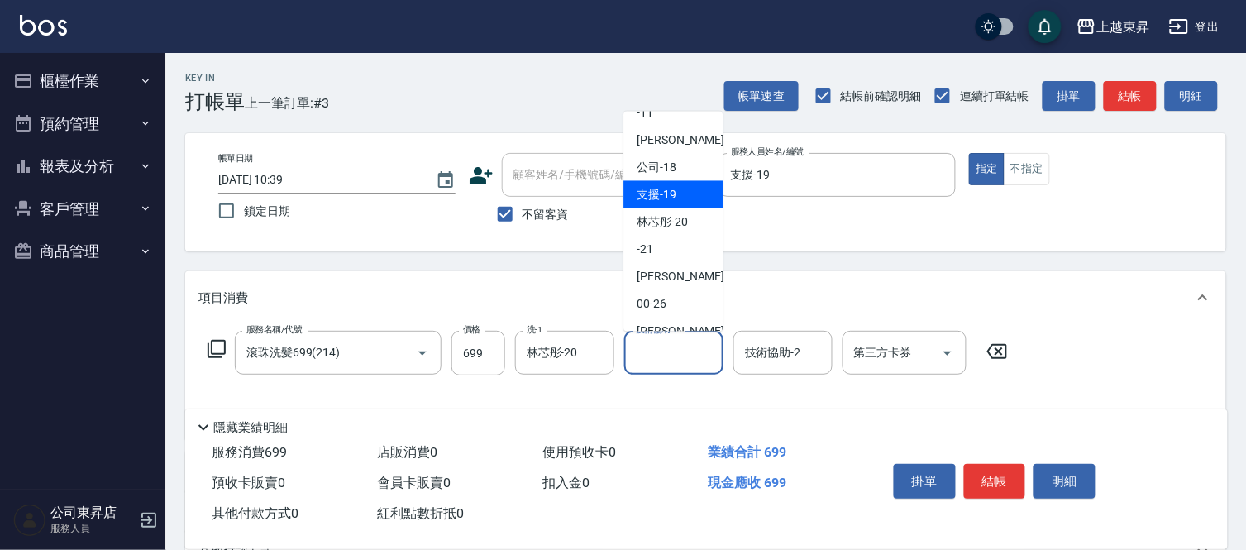
scroll to position [184, 0]
drag, startPoint x: 668, startPoint y: 215, endPoint x: 580, endPoint y: 276, distance: 107.5
click at [668, 216] on span "林芯彤 -20" at bounding box center [662, 220] width 51 height 17
type input "林芯彤-20"
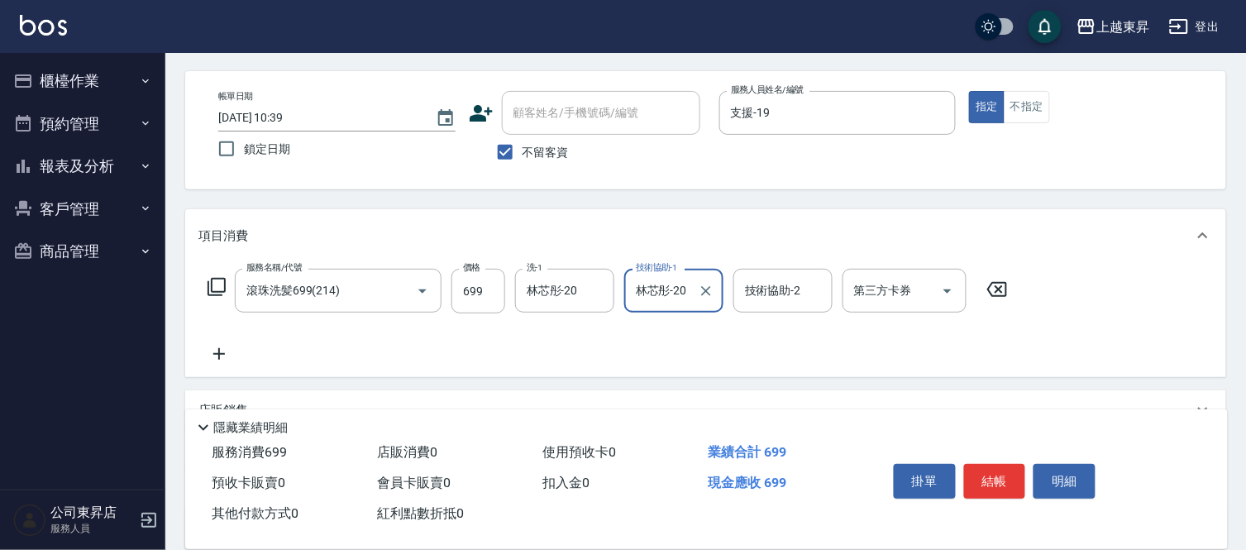
scroll to position [92, 0]
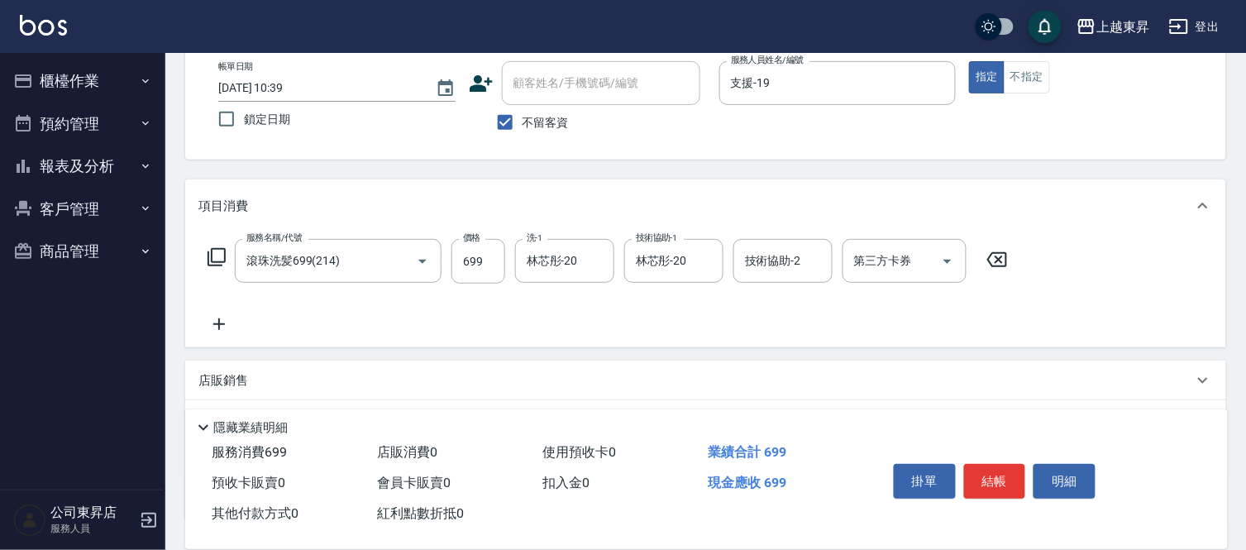
click at [222, 315] on icon at bounding box center [218, 324] width 41 height 20
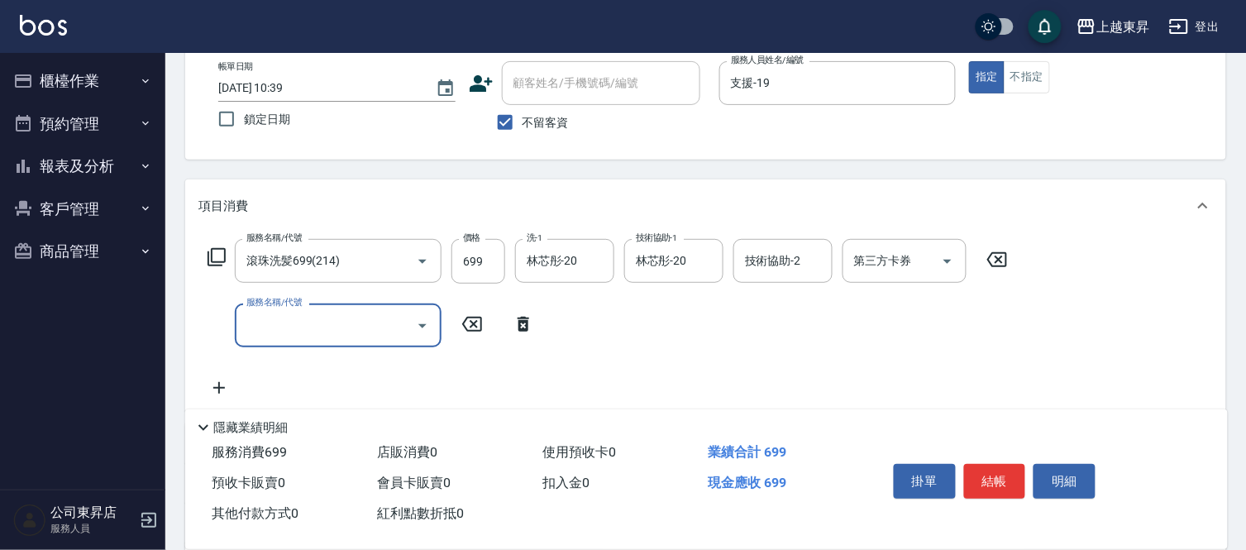
click at [271, 329] on input "服務名稱/代號" at bounding box center [325, 325] width 167 height 29
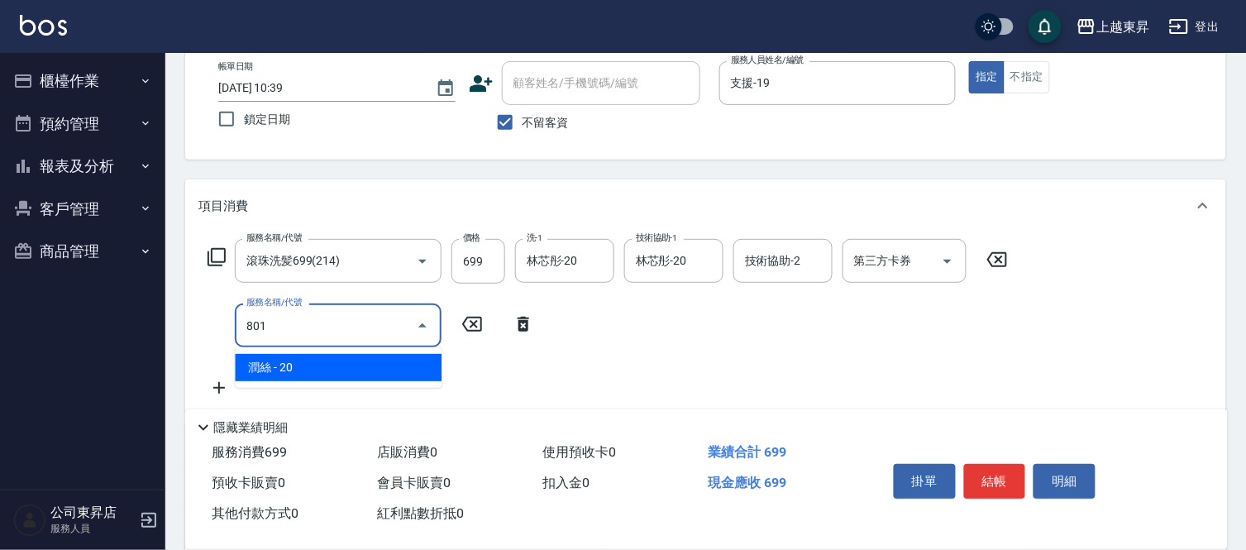
drag, startPoint x: 397, startPoint y: 360, endPoint x: 413, endPoint y: 368, distance: 18.1
click at [403, 368] on span "潤絲 - 20" at bounding box center [338, 367] width 207 height 27
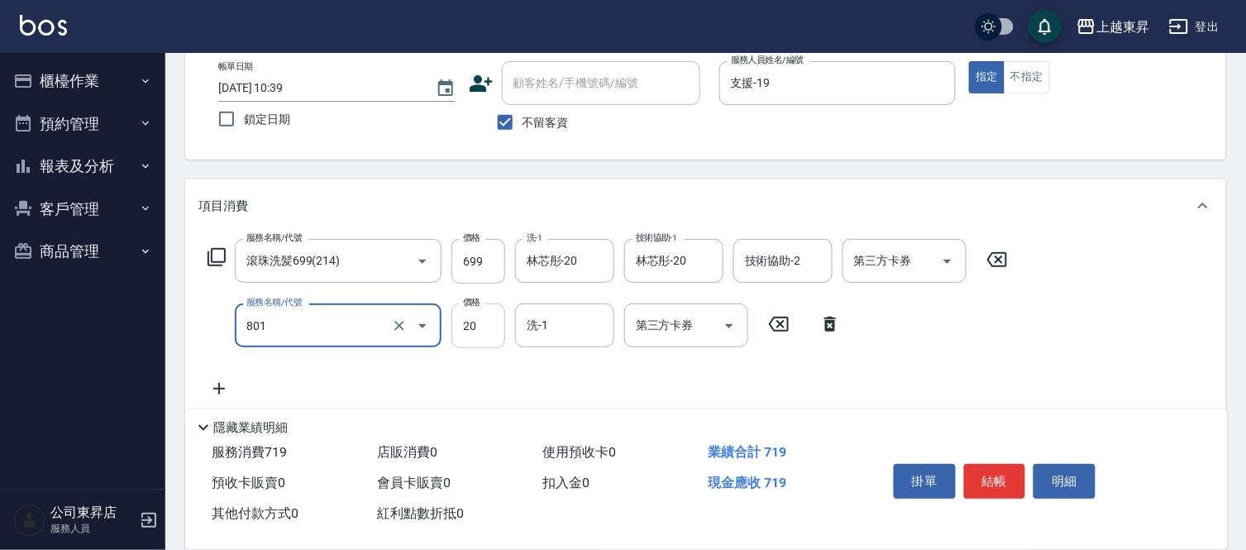
type input "潤絲(801)"
click at [464, 324] on input "20" at bounding box center [478, 325] width 54 height 45
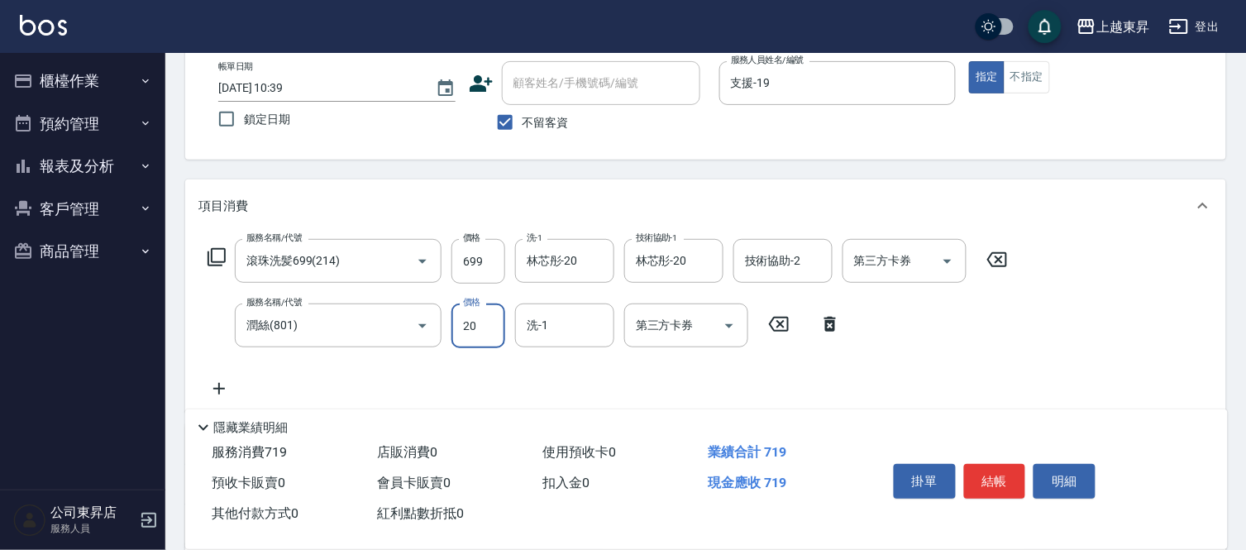
click at [461, 324] on input "20" at bounding box center [478, 325] width 54 height 45
click at [464, 326] on input "20" at bounding box center [478, 325] width 54 height 45
type input "30"
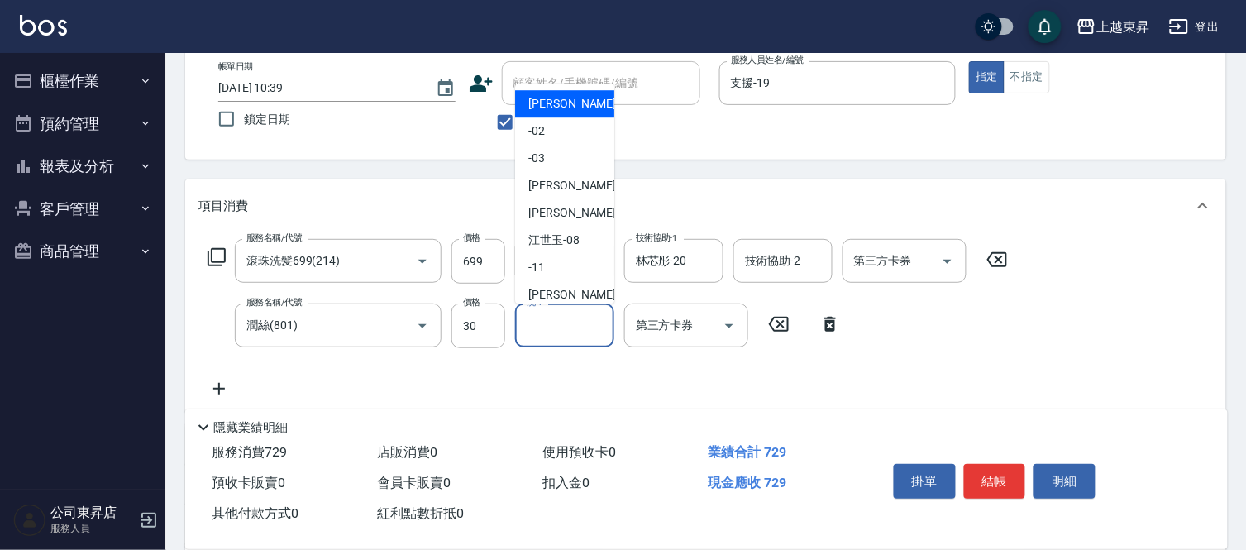
click at [546, 328] on input "洗-1" at bounding box center [564, 325] width 84 height 29
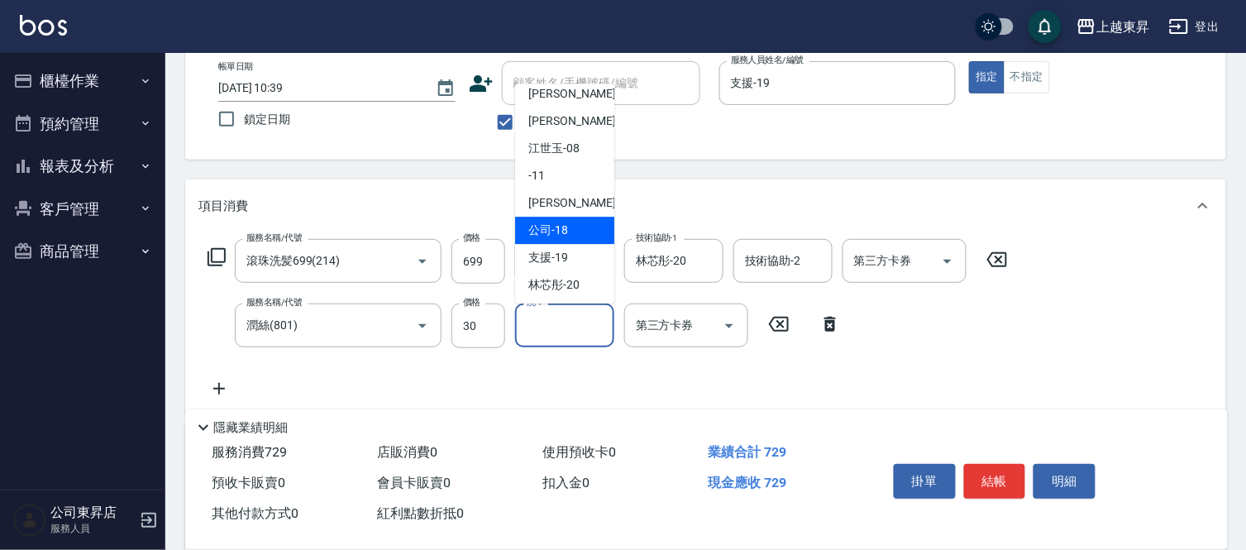
scroll to position [184, 0]
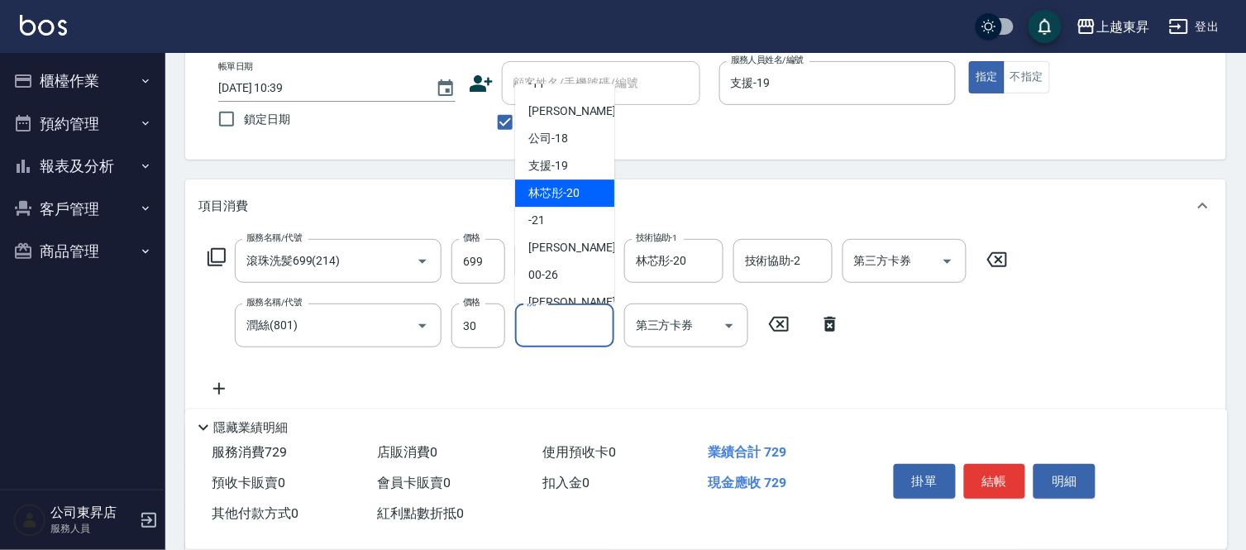
click at [557, 184] on span "林芯彤 -20" at bounding box center [553, 192] width 51 height 17
type input "林芯彤-20"
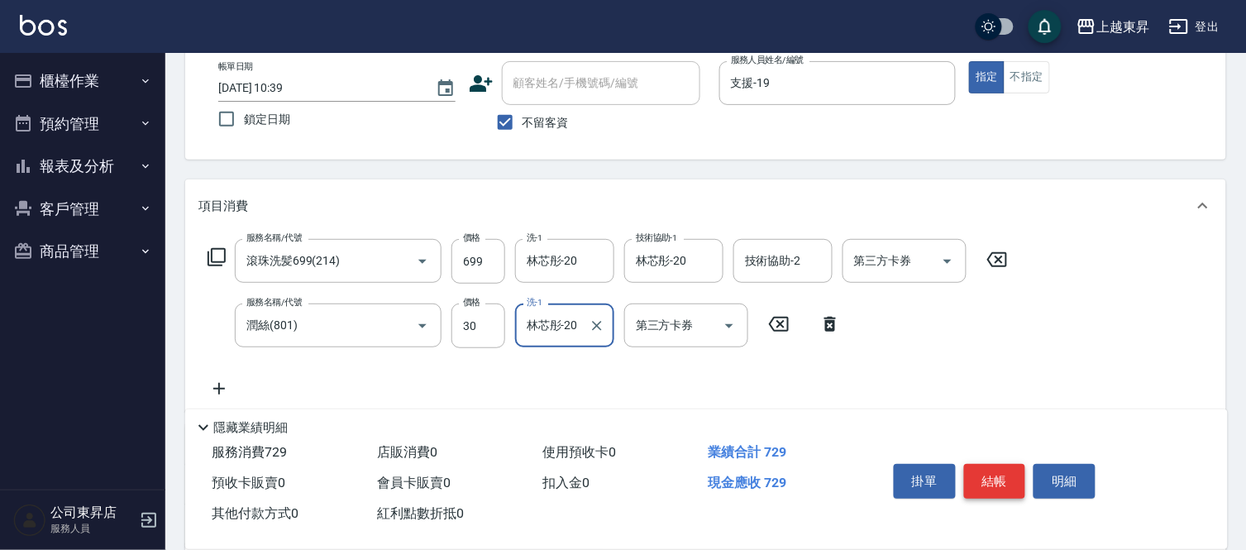
click at [1000, 480] on button "結帳" at bounding box center [995, 481] width 62 height 35
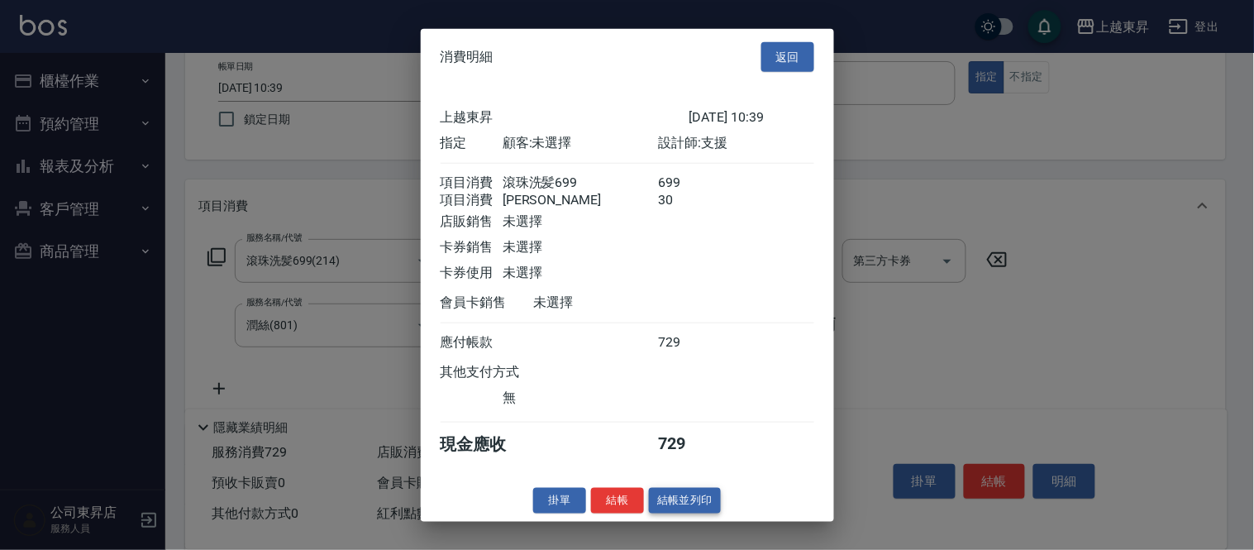
click at [701, 505] on button "結帳並列印" at bounding box center [685, 501] width 72 height 26
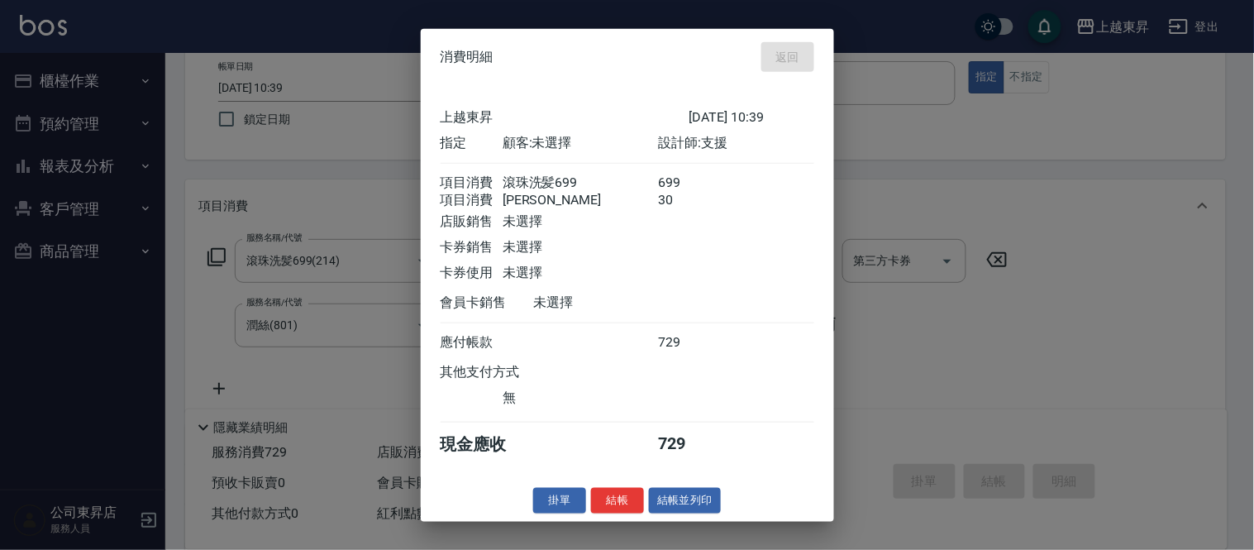
type input "[DATE] 10:40"
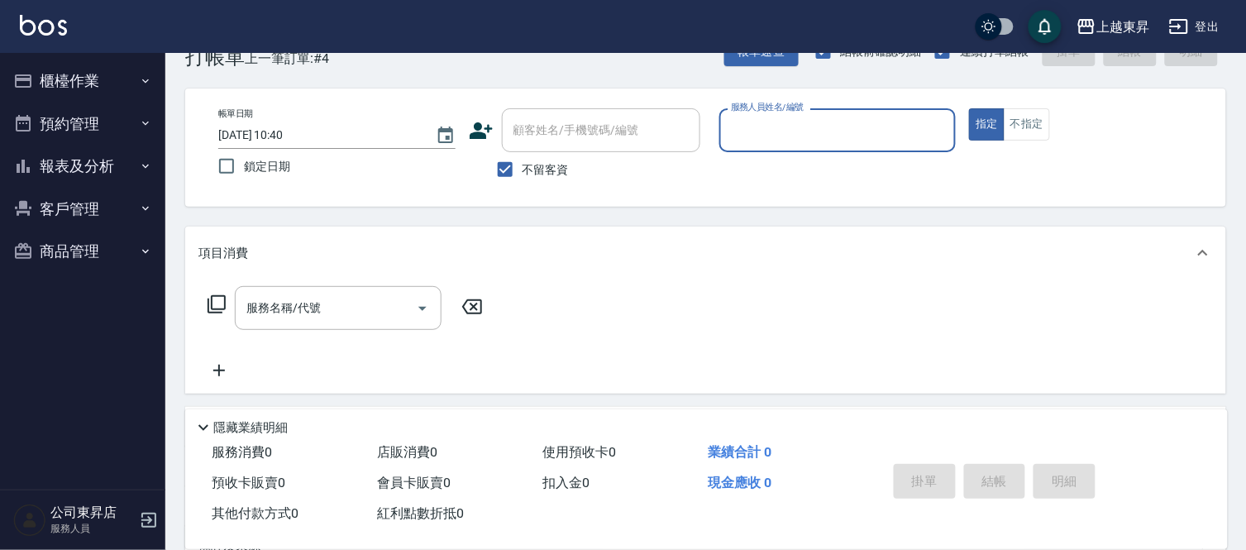
scroll to position [0, 0]
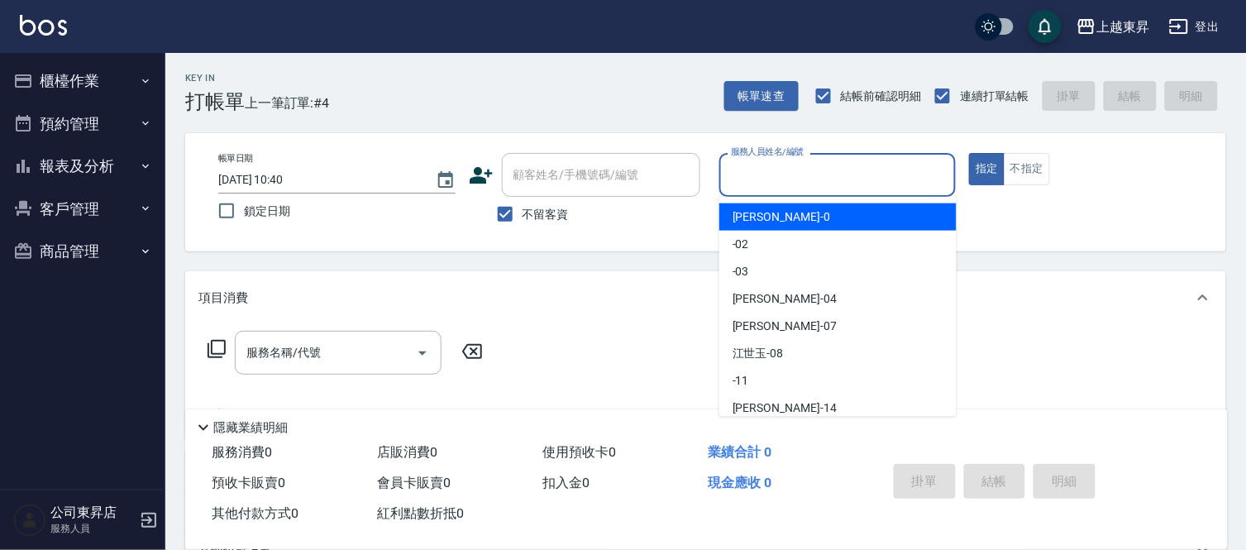
click at [788, 174] on input "服務人員姓名/編號" at bounding box center [838, 174] width 222 height 29
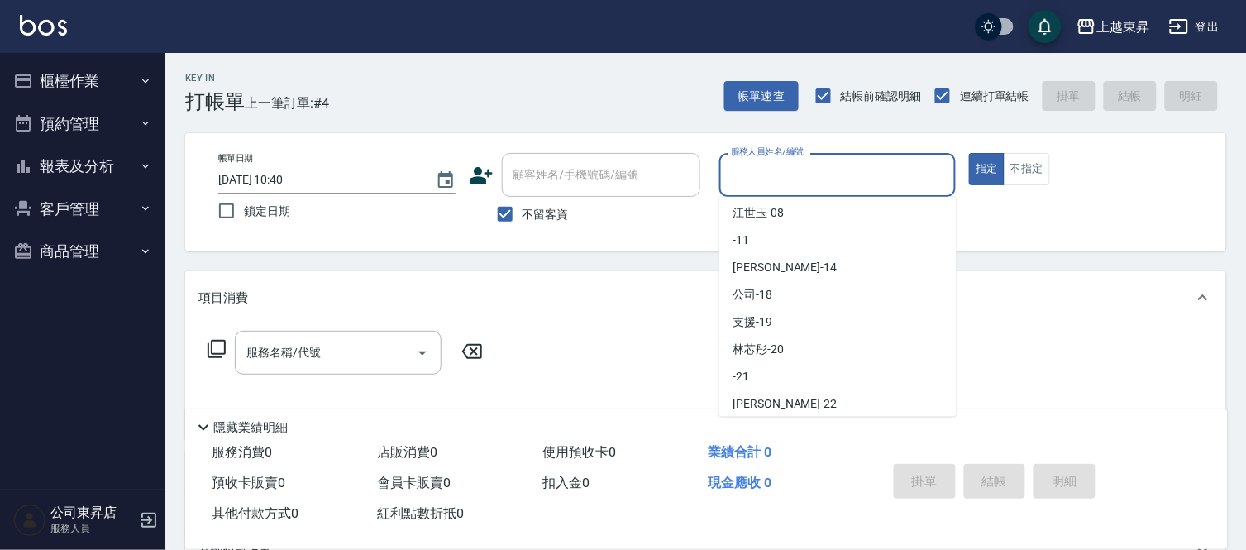
scroll to position [184, 0]
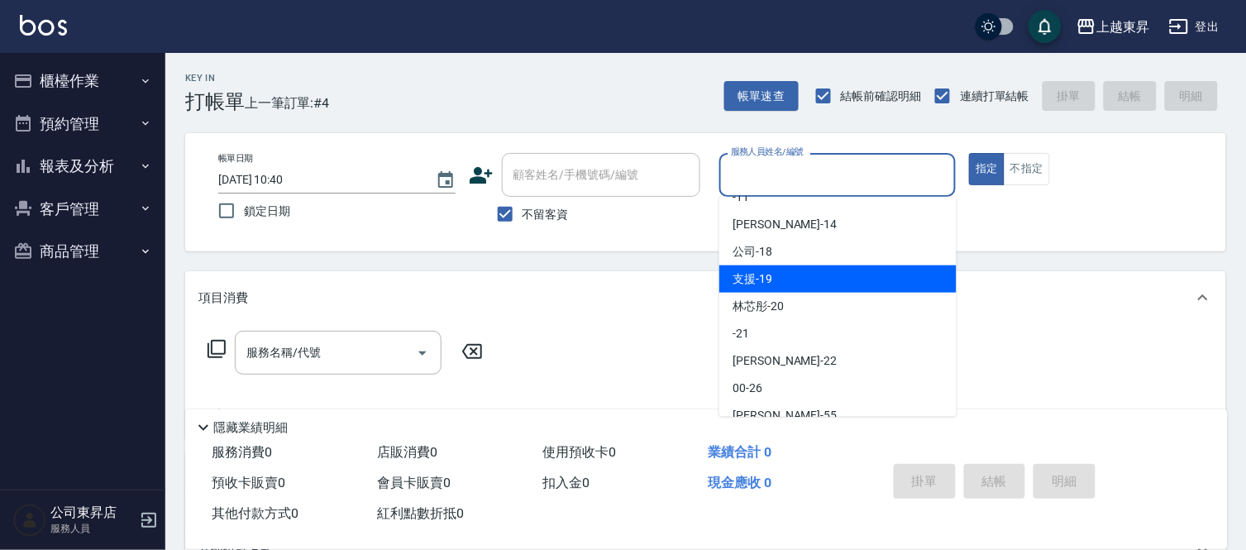
click at [780, 278] on div "支援 -19" at bounding box center [837, 278] width 237 height 27
type input "支援-19"
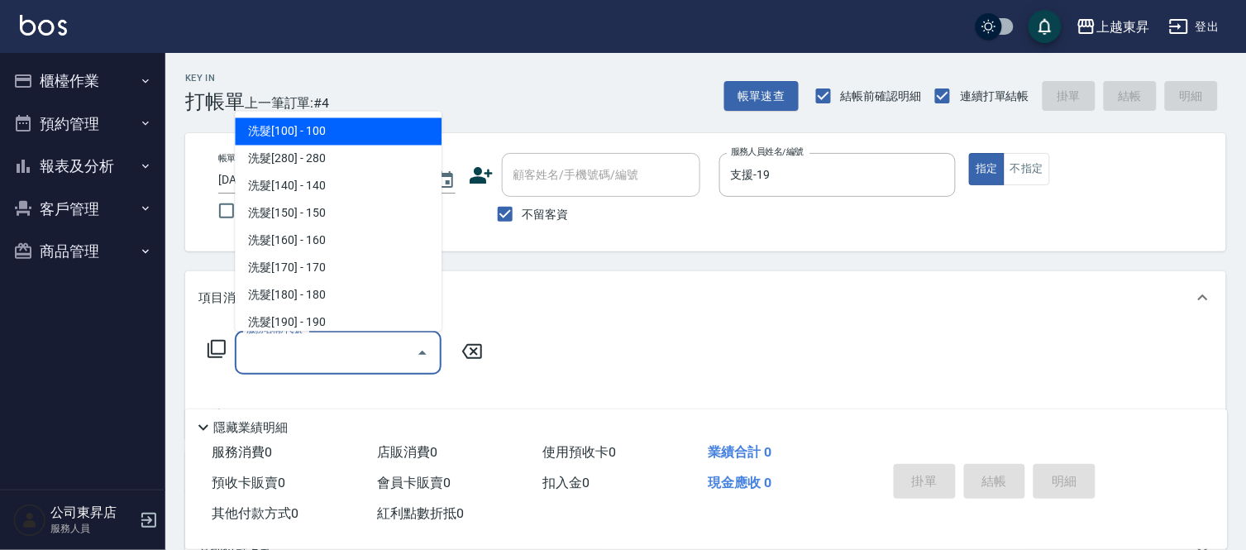
click at [322, 350] on input "服務名稱/代號" at bounding box center [325, 352] width 167 height 29
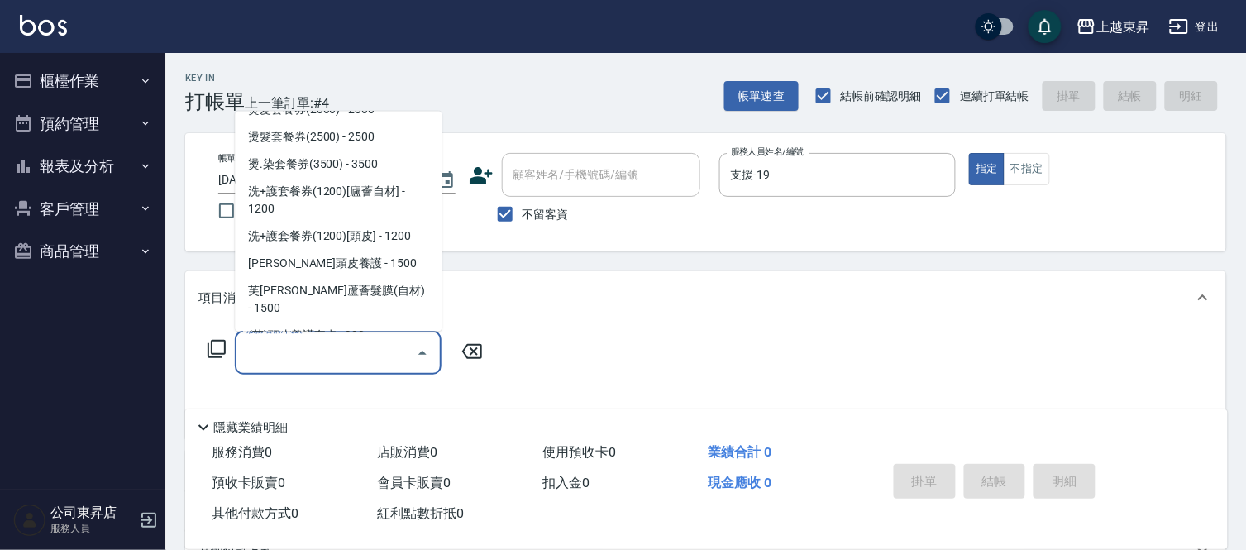
scroll to position [2664, 0]
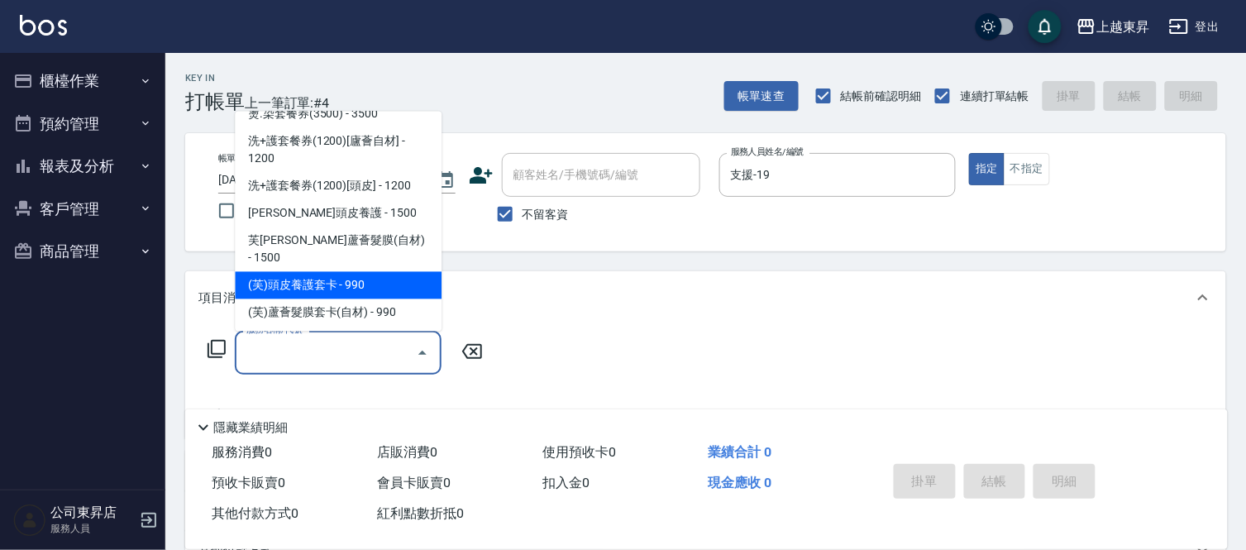
click at [369, 272] on span "(芙)頭皮養護套卡 - 990" at bounding box center [338, 285] width 207 height 27
type input "(芙)頭皮養護套卡(638)"
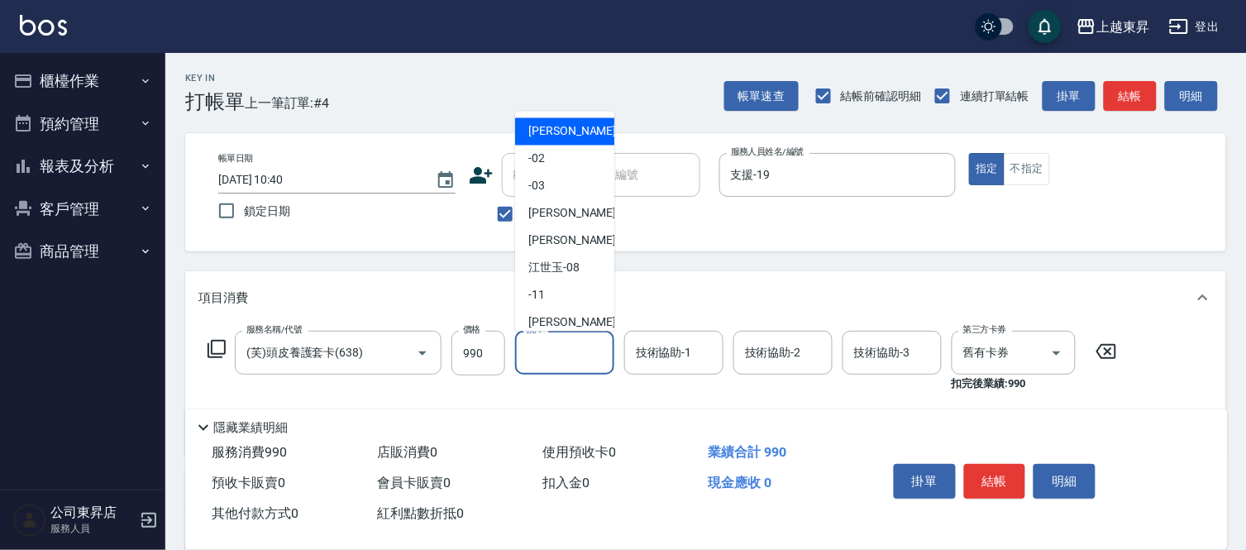
click at [549, 358] on input "洗-1" at bounding box center [564, 352] width 84 height 29
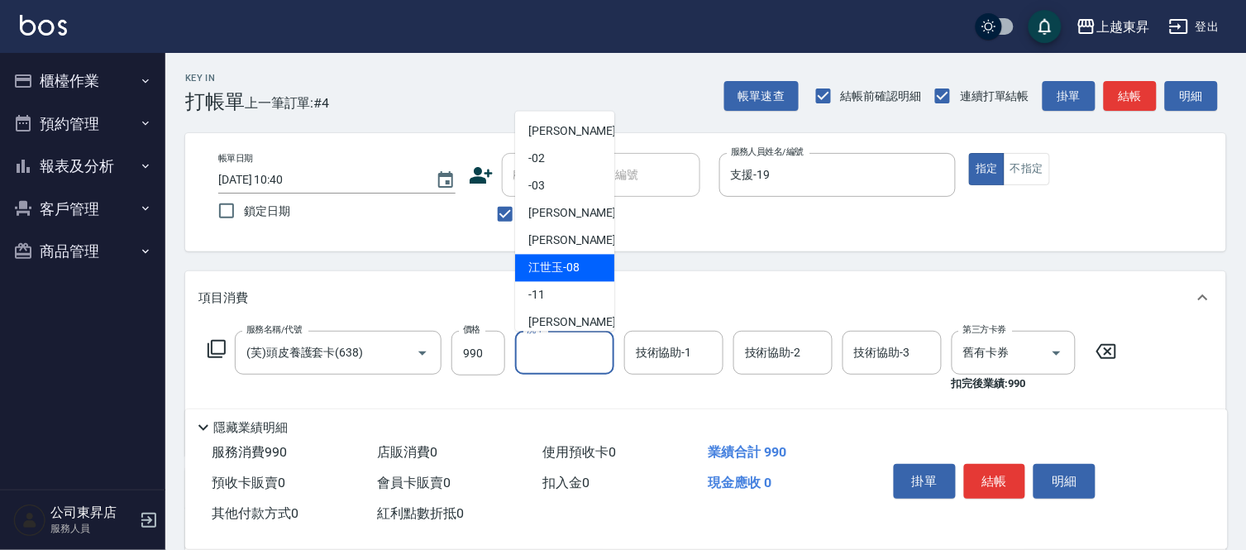
scroll to position [92, 0]
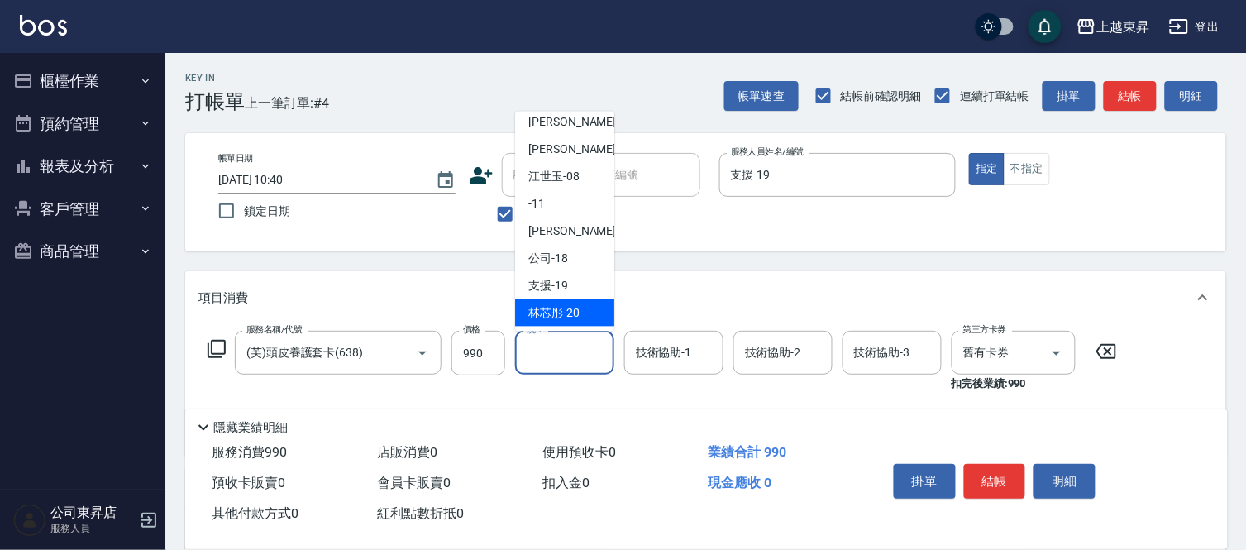
click at [575, 301] on div "林芯彤 -20" at bounding box center [564, 312] width 99 height 27
type input "林芯彤-20"
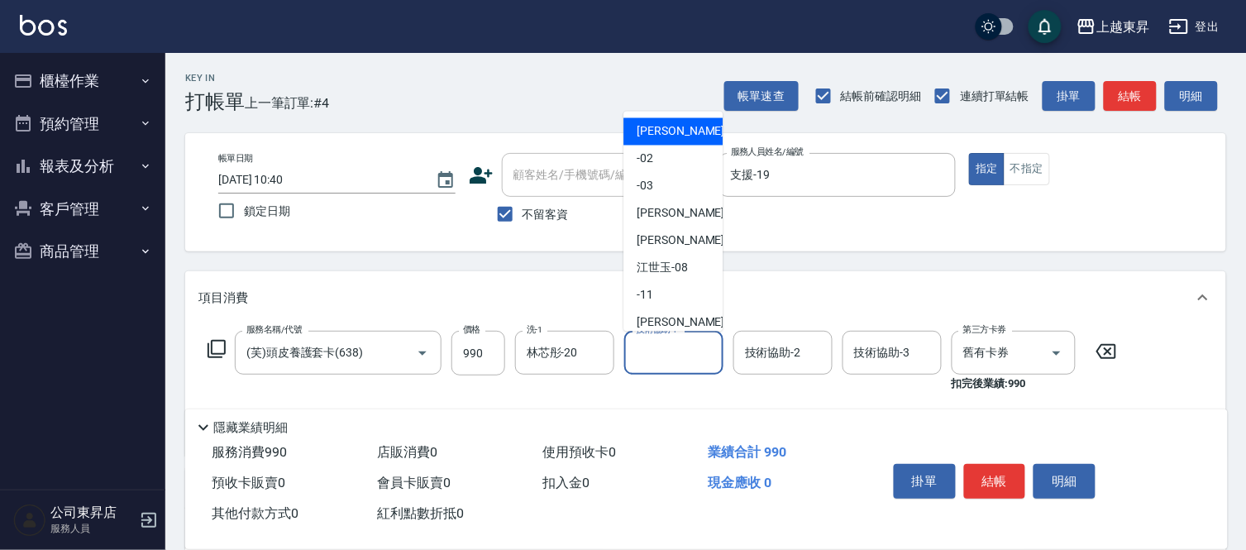
click at [662, 356] on input "技術協助-1" at bounding box center [674, 352] width 84 height 29
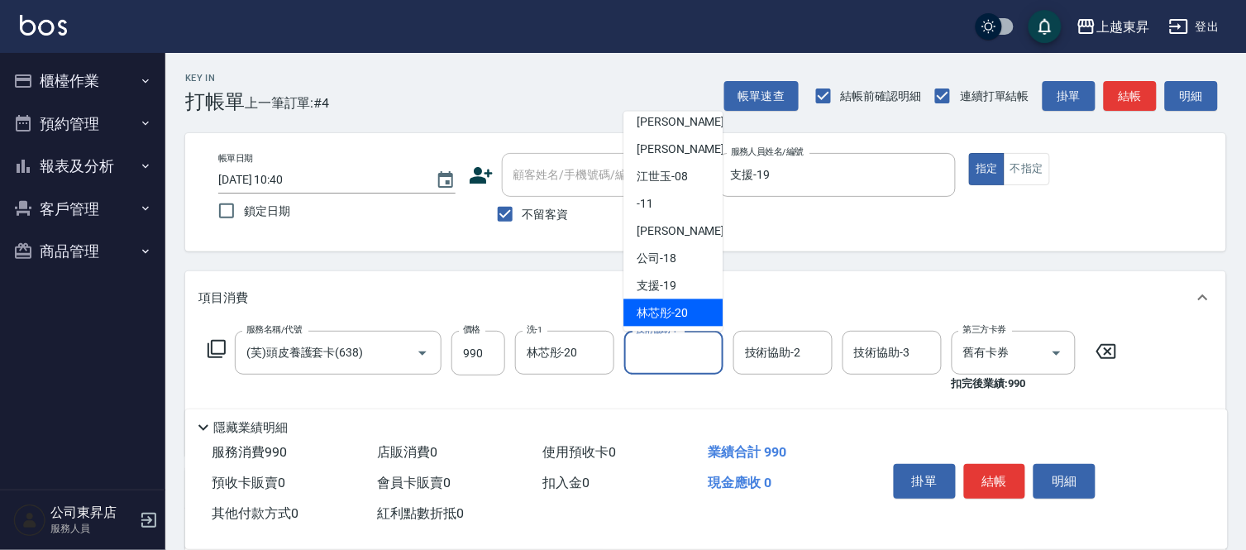
click at [658, 309] on span "林芯彤 -20" at bounding box center [662, 312] width 51 height 17
type input "林芯彤-20"
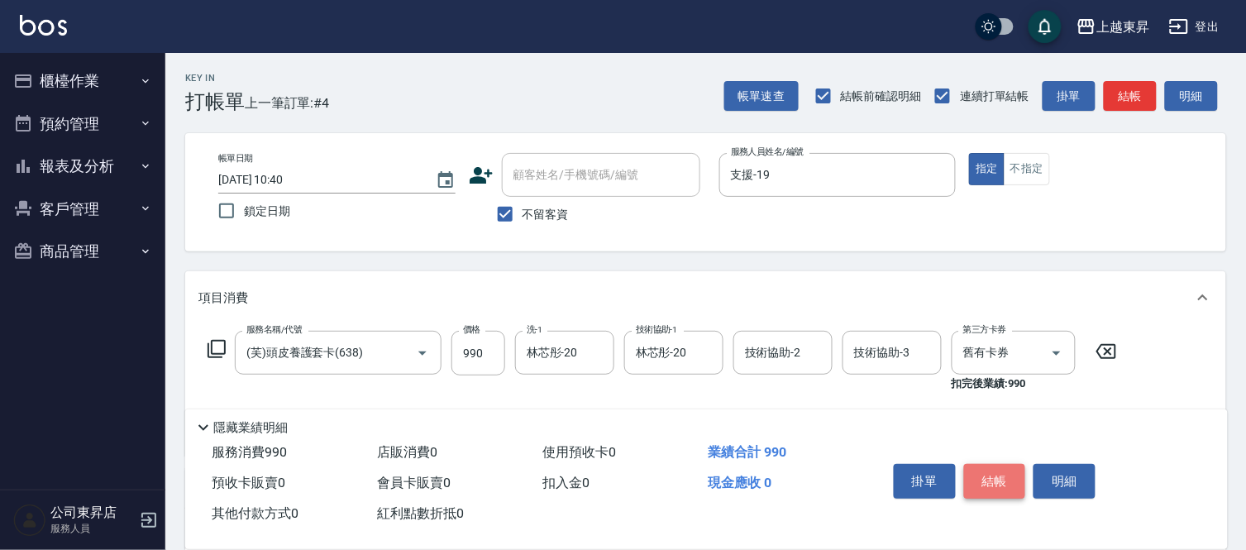
click at [992, 470] on button "結帳" at bounding box center [995, 481] width 62 height 35
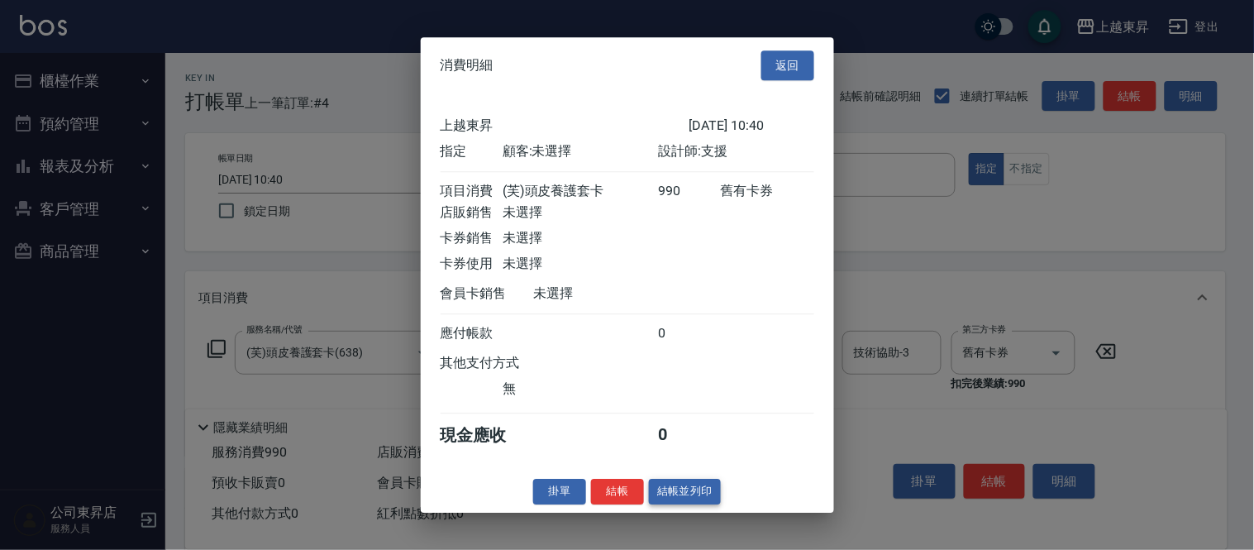
click at [688, 498] on button "結帳並列印" at bounding box center [685, 492] width 72 height 26
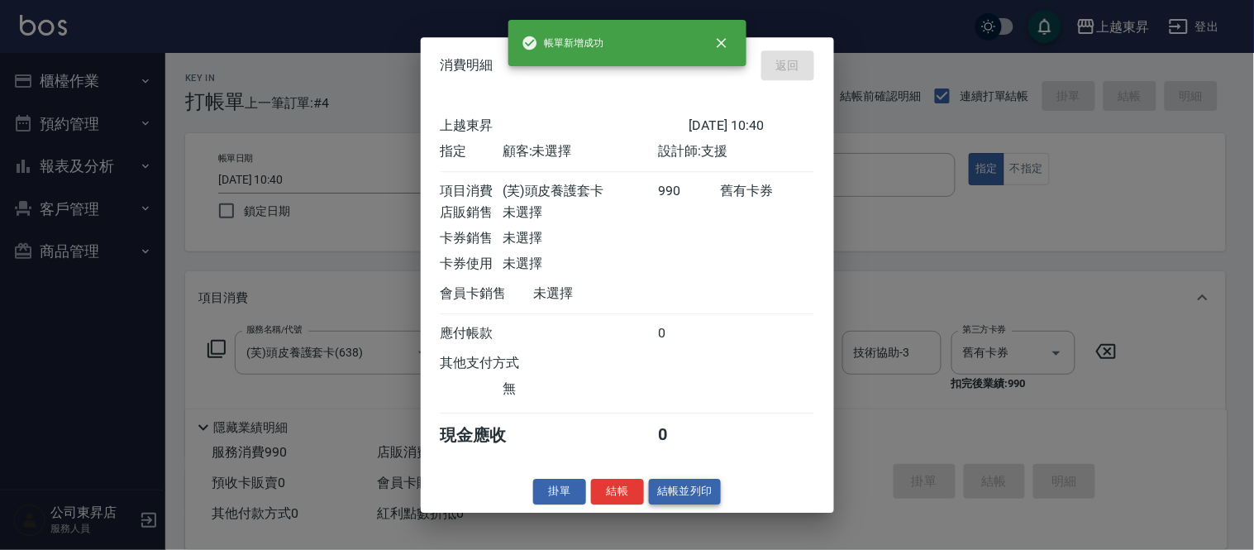
type input "[DATE] 10:41"
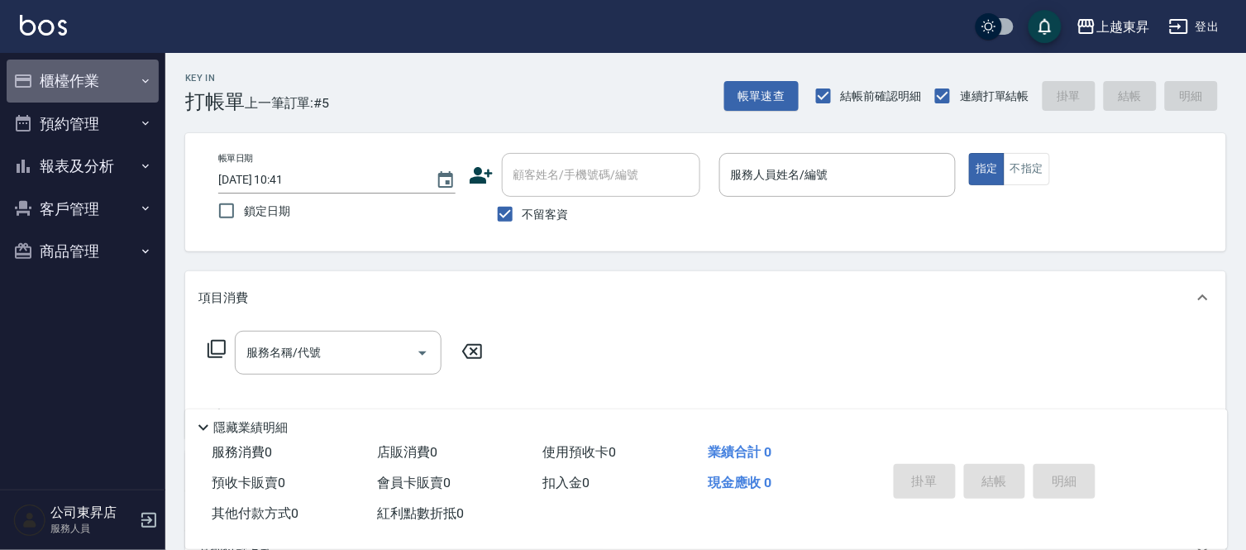
click at [145, 79] on icon "button" at bounding box center [145, 80] width 13 height 13
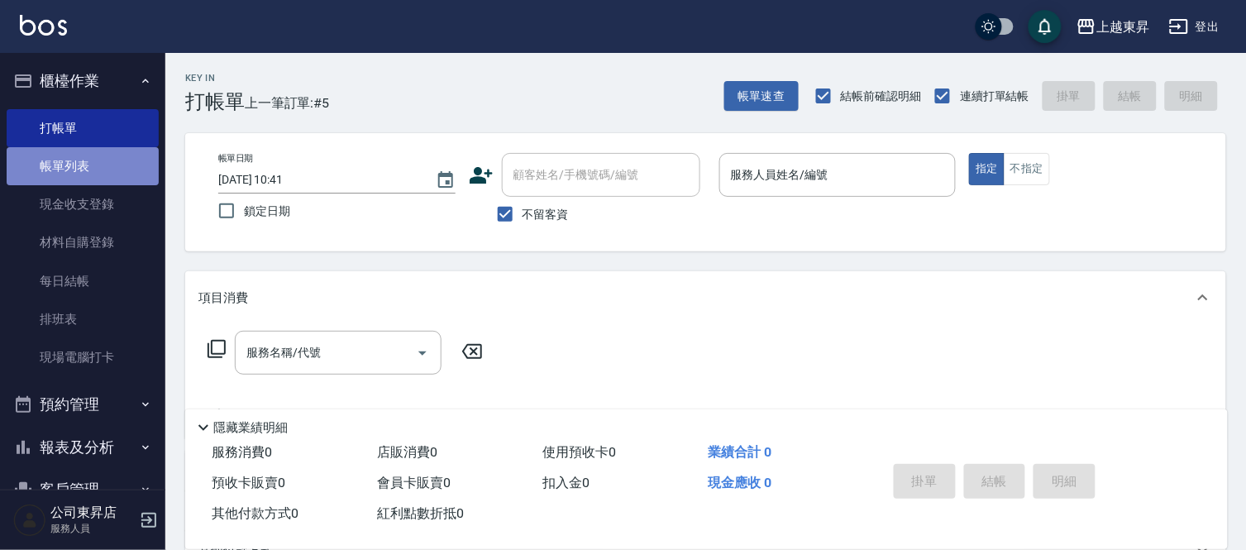
click at [125, 163] on link "帳單列表" at bounding box center [83, 166] width 152 height 38
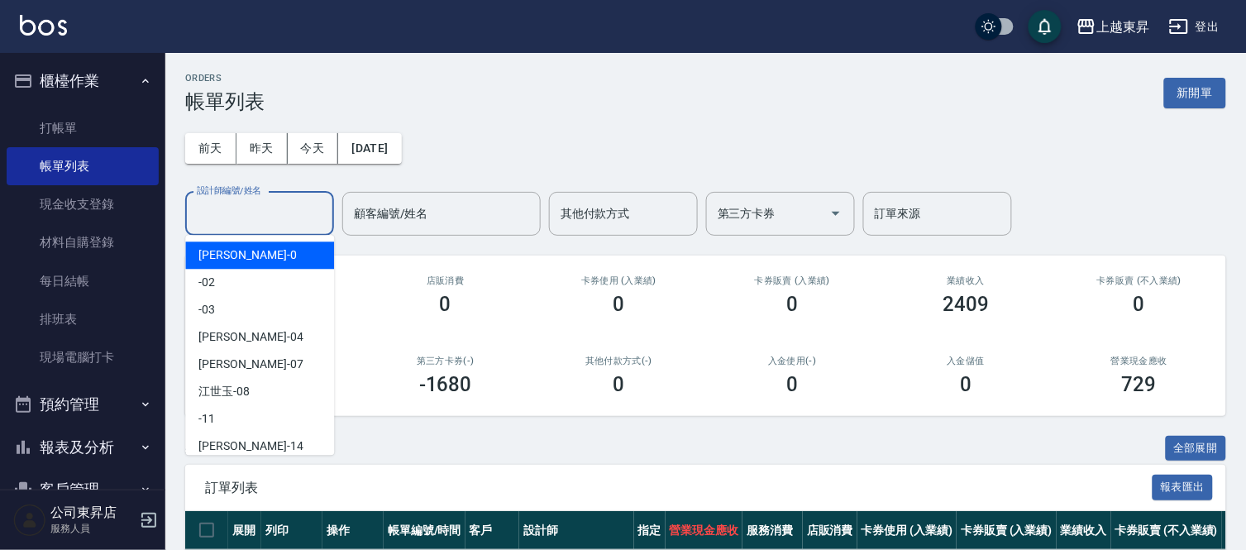
drag, startPoint x: 236, startPoint y: 204, endPoint x: 236, endPoint y: 217, distance: 13.2
click at [236, 207] on input "設計師編號/姓名" at bounding box center [260, 213] width 134 height 29
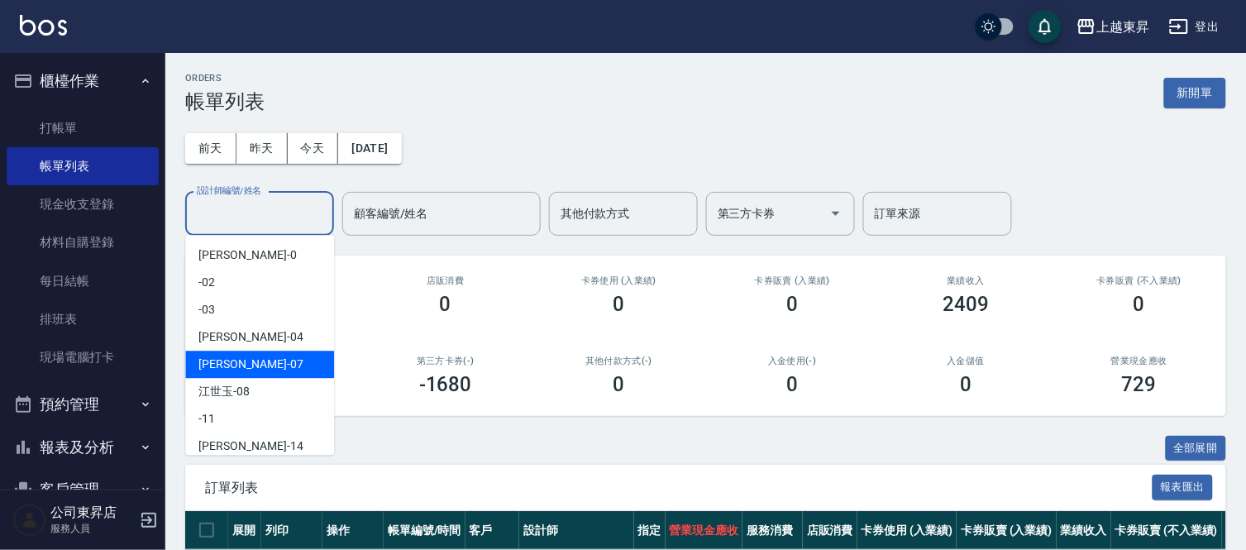
click at [212, 361] on span "[PERSON_NAME] -07" at bounding box center [250, 363] width 104 height 17
type input "[PERSON_NAME]-07"
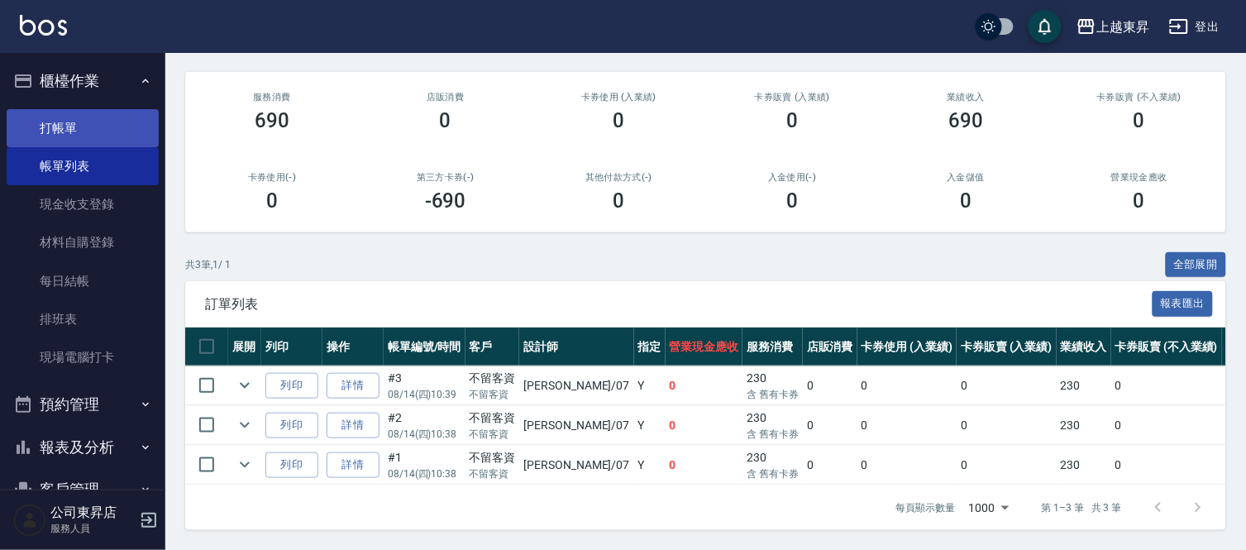
scroll to position [197, 0]
click at [276, 207] on div "卡券使用(-) 0" at bounding box center [272, 192] width 174 height 80
click at [111, 113] on link "打帳單" at bounding box center [83, 128] width 152 height 38
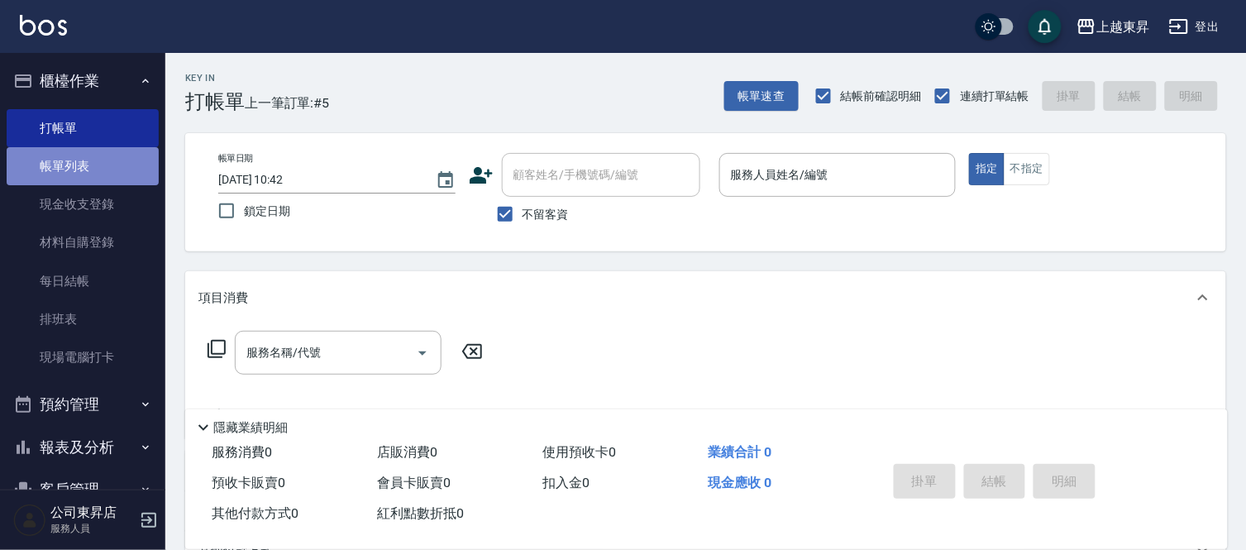
click at [87, 162] on link "帳單列表" at bounding box center [83, 166] width 152 height 38
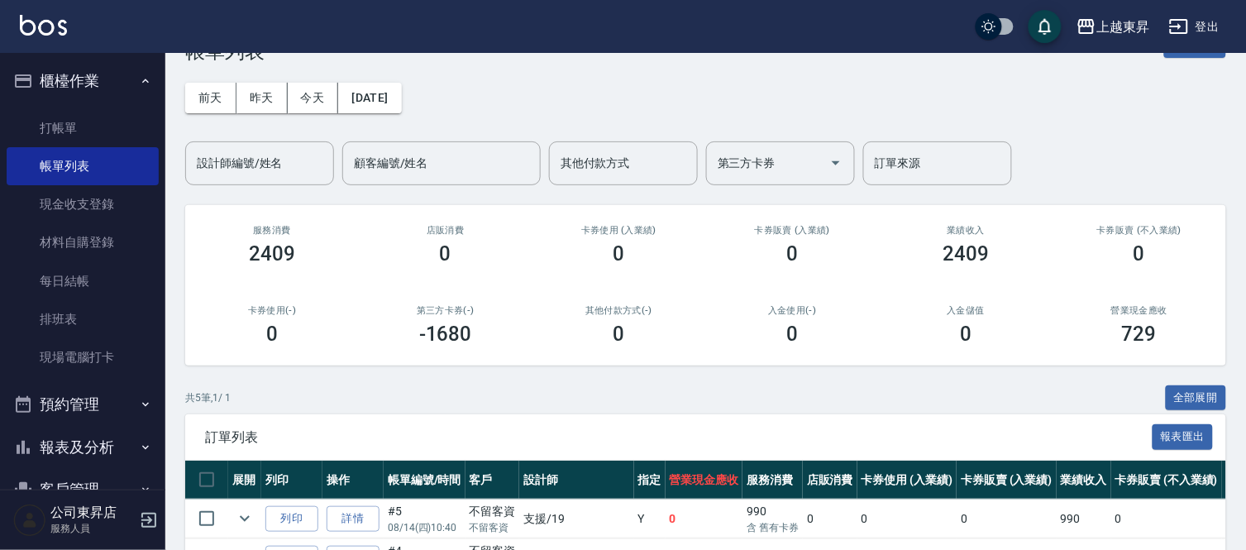
scroll to position [275, 0]
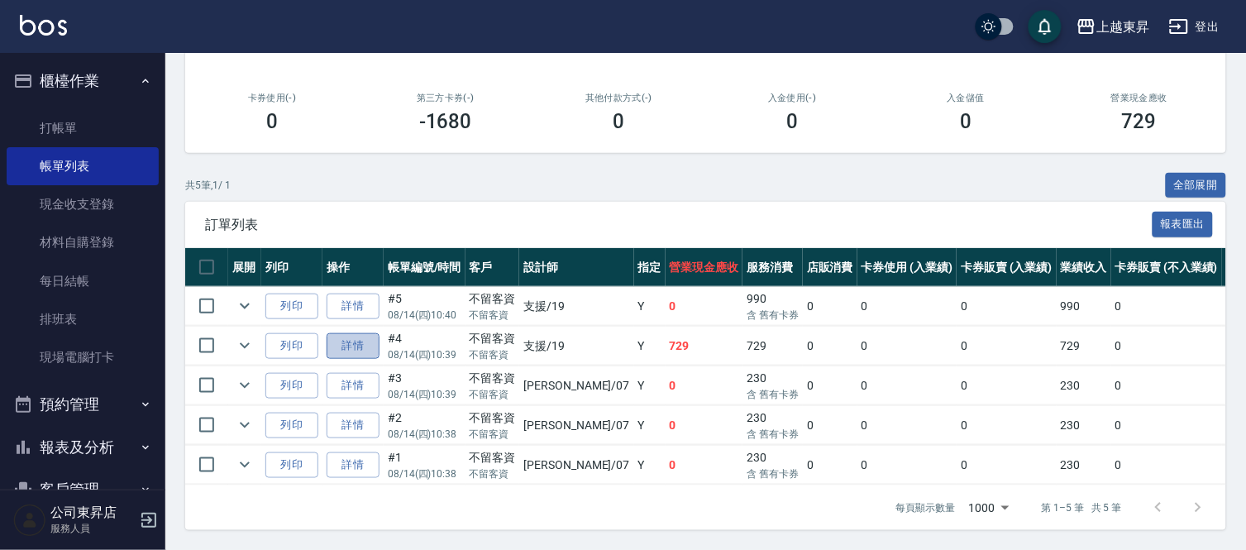
click at [346, 333] on link "詳情" at bounding box center [353, 346] width 53 height 26
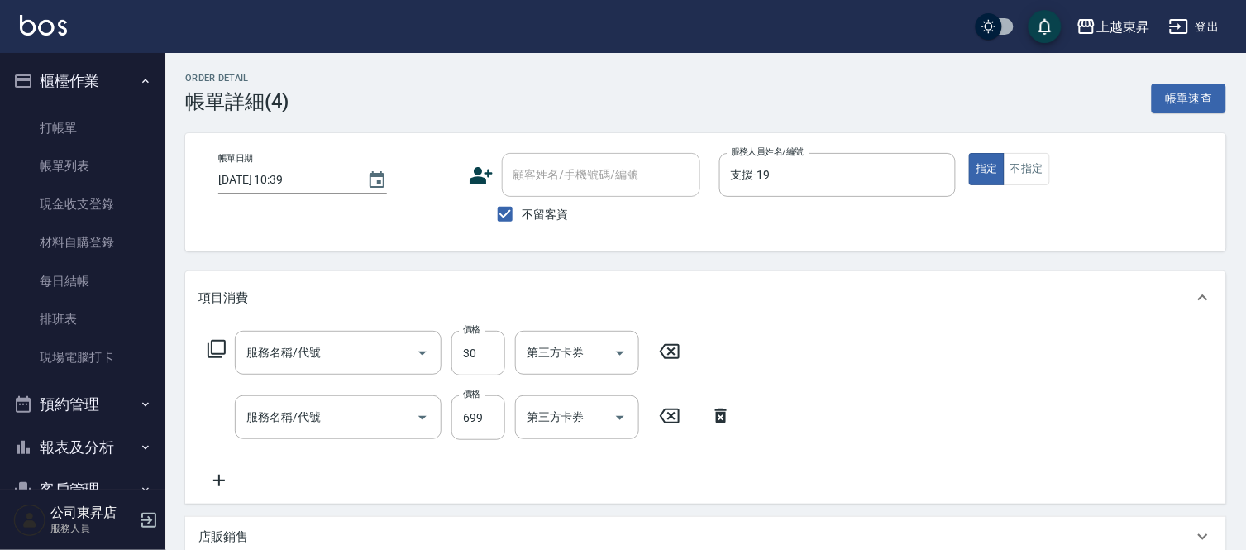
type input "[DATE] 10:39"
checkbox input "true"
type input "支援-19"
type input "潤絲(801)"
type input "滾珠洗髪699(214)"
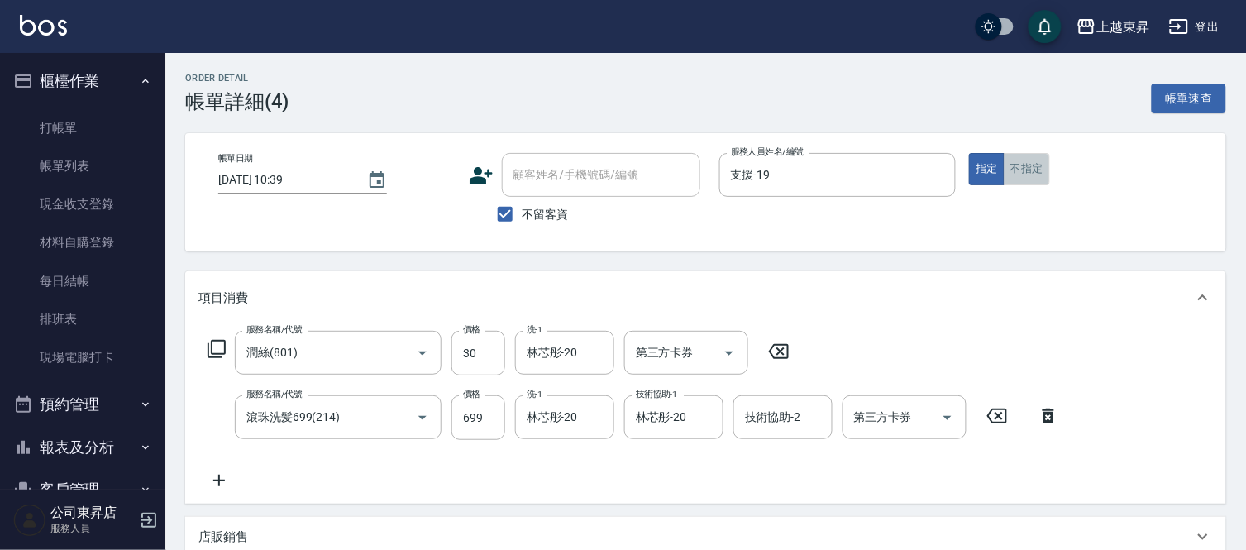
click at [1027, 169] on button "不指定" at bounding box center [1027, 169] width 46 height 32
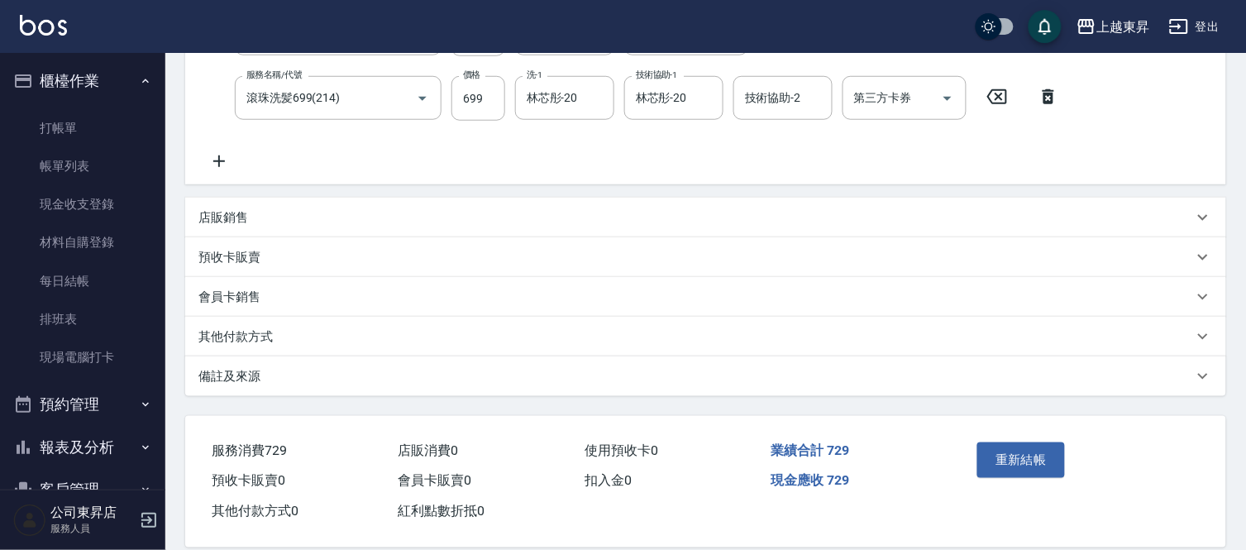
scroll to position [341, 0]
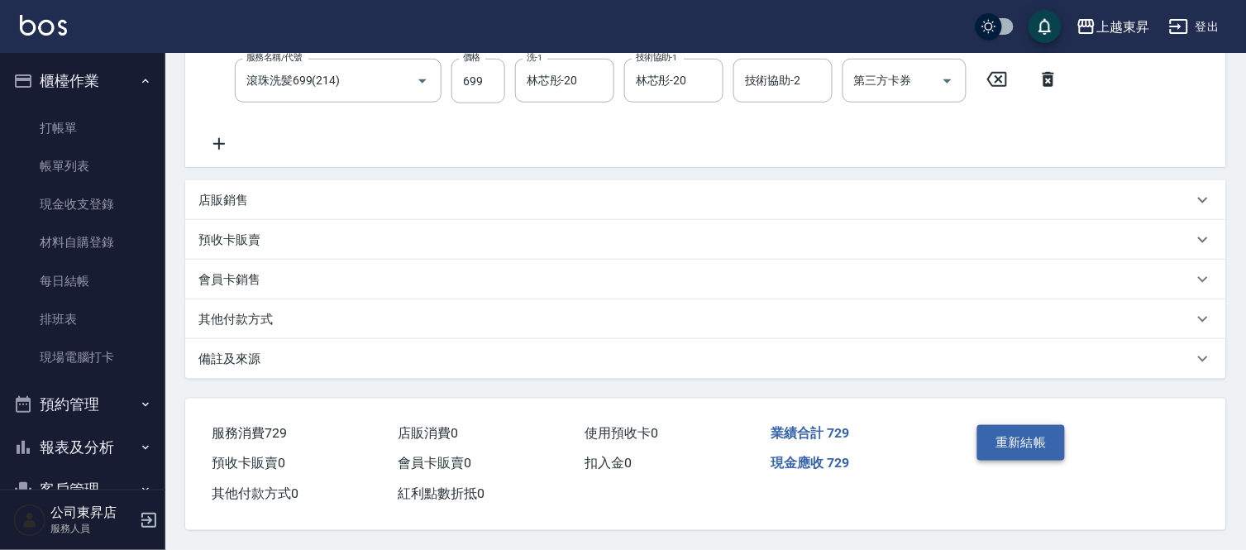
click at [1029, 434] on button "重新結帳" at bounding box center [1021, 442] width 88 height 35
